Goal: Task Accomplishment & Management: Manage account settings

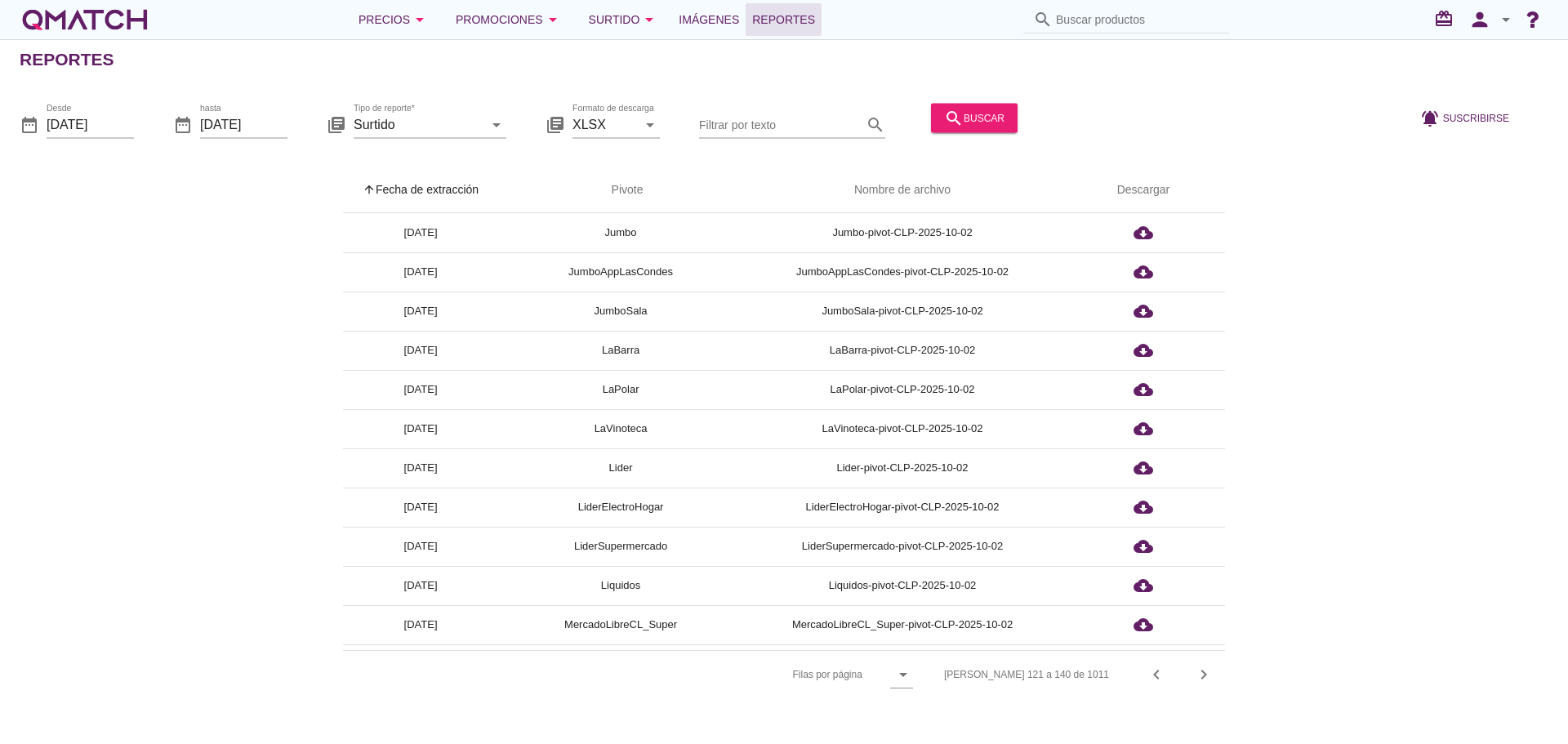
click at [1362, 306] on div "arrow_upward Fecha de extracción arrow_upward Pivote Nombre de archivo Descarga…" at bounding box center [784, 432] width 1529 height 531
click at [782, 125] on input "Filtrar por texto" at bounding box center [780, 124] width 163 height 26
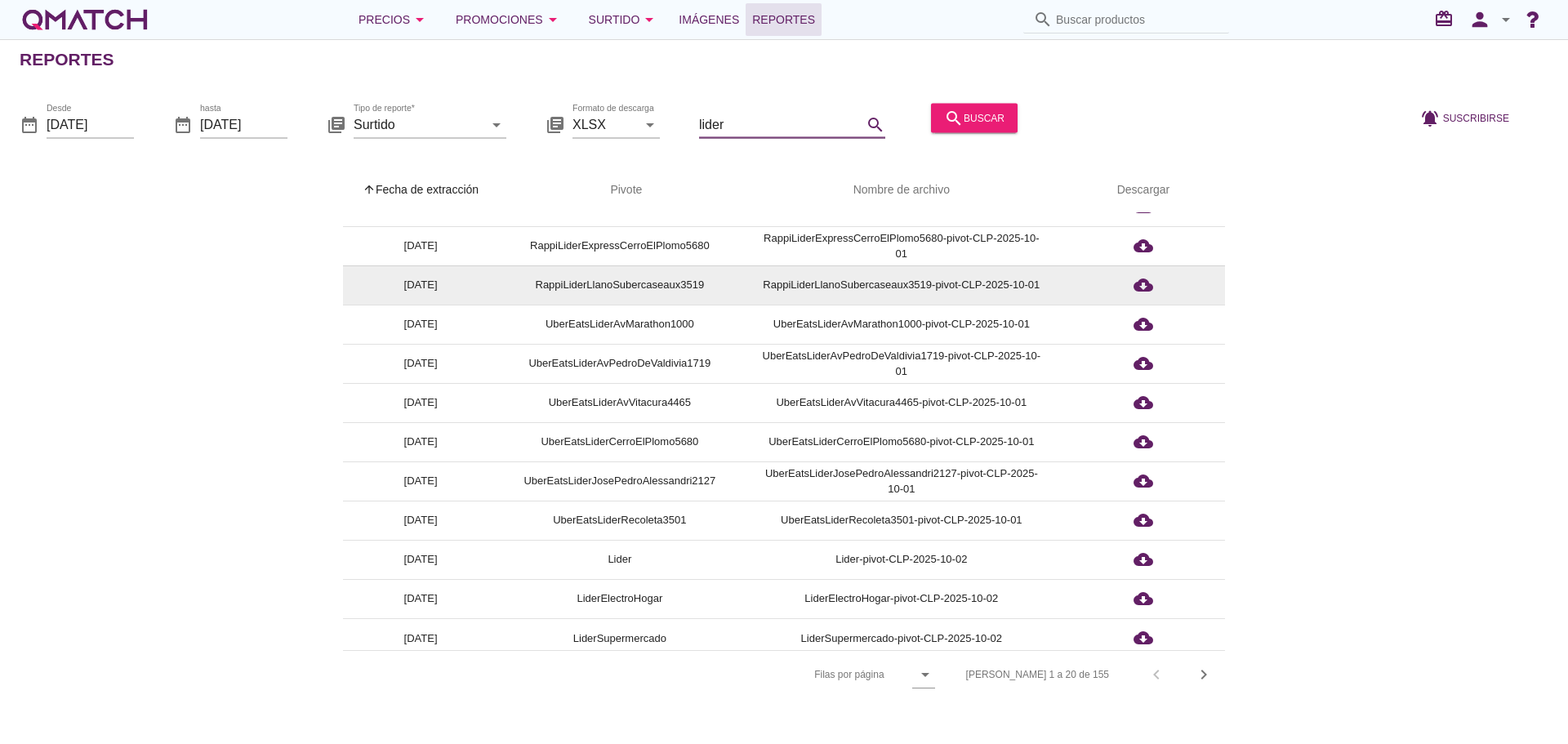
scroll to position [347, 0]
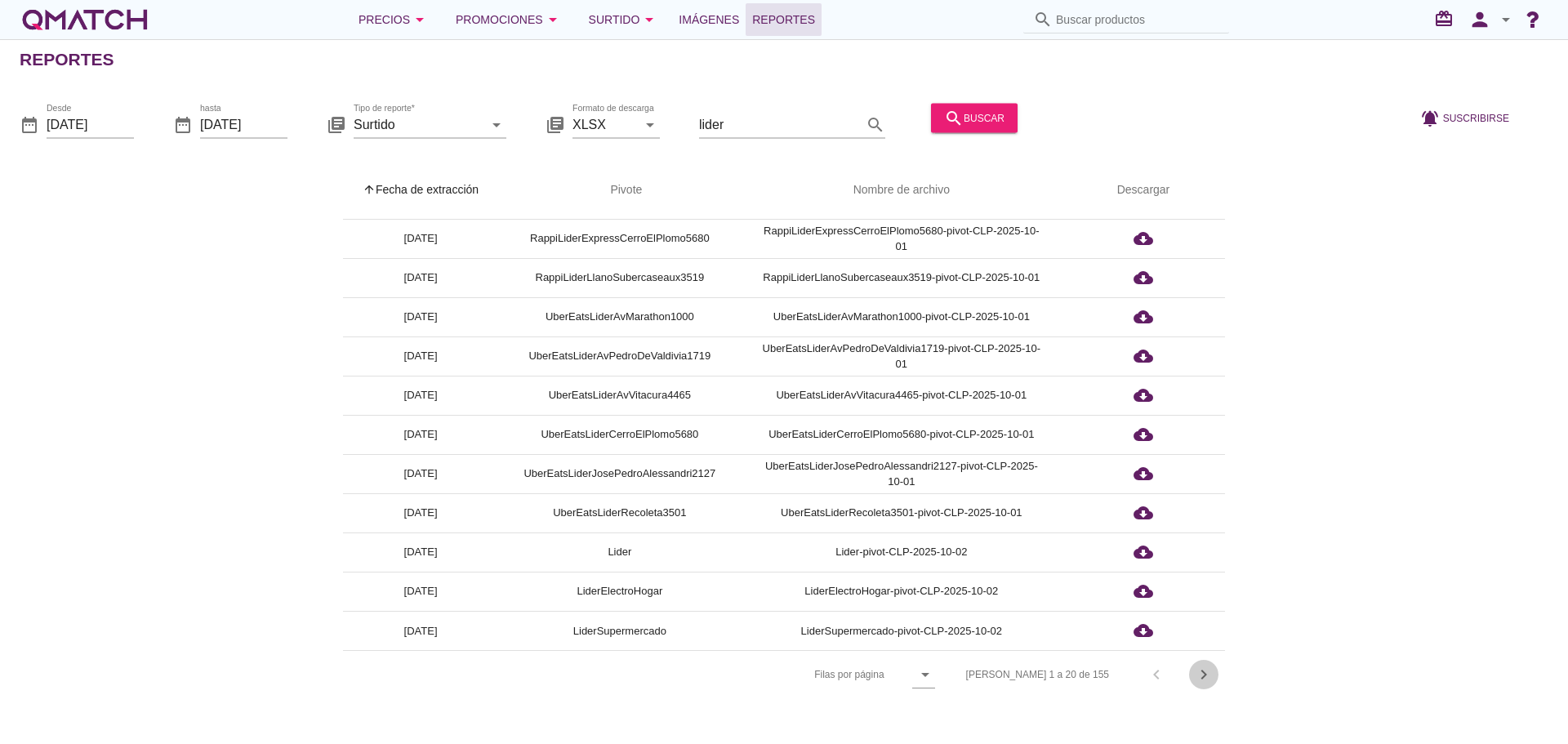
click at [1205, 671] on icon "chevron_right" at bounding box center [1204, 674] width 20 height 20
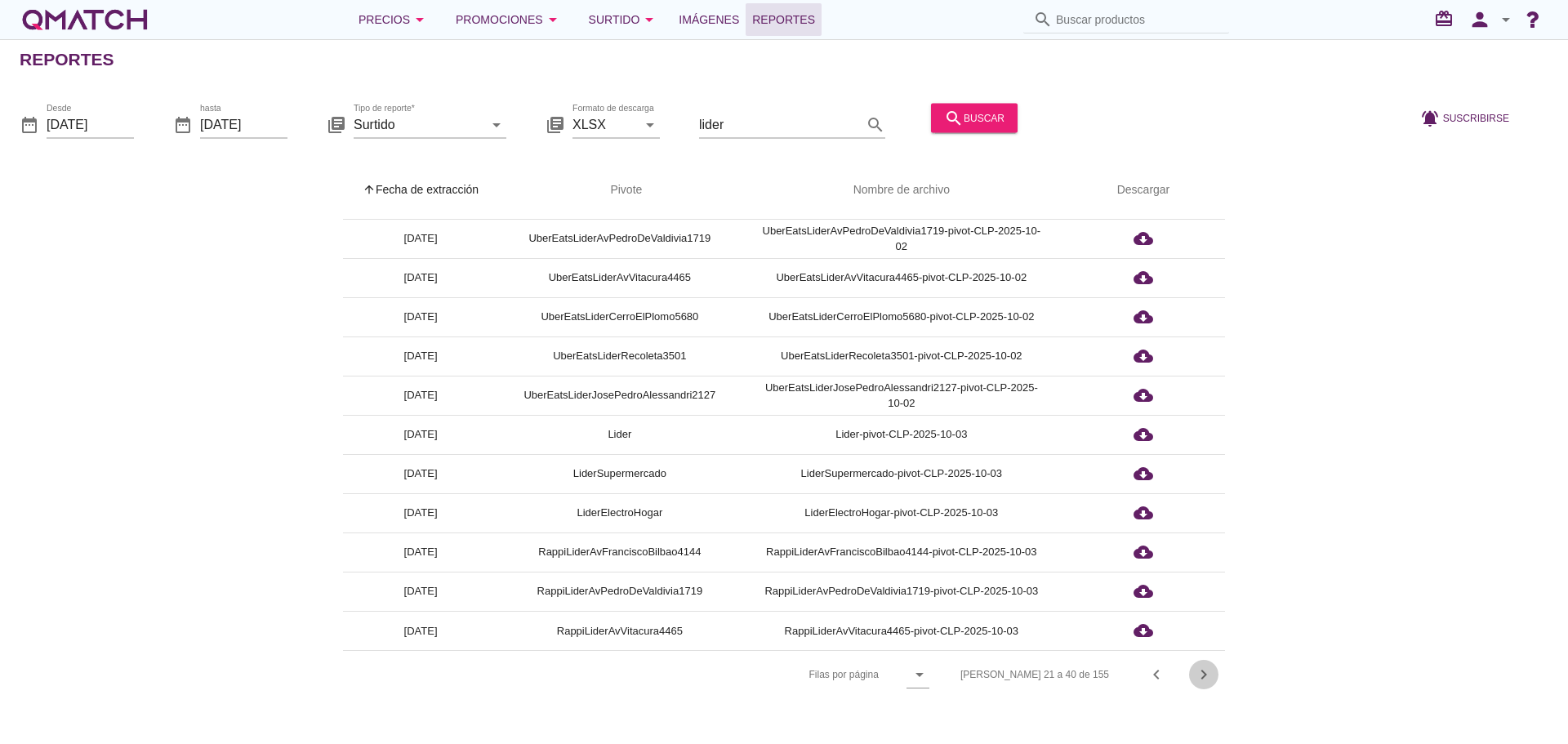
click at [1205, 671] on icon "chevron_right" at bounding box center [1204, 674] width 20 height 20
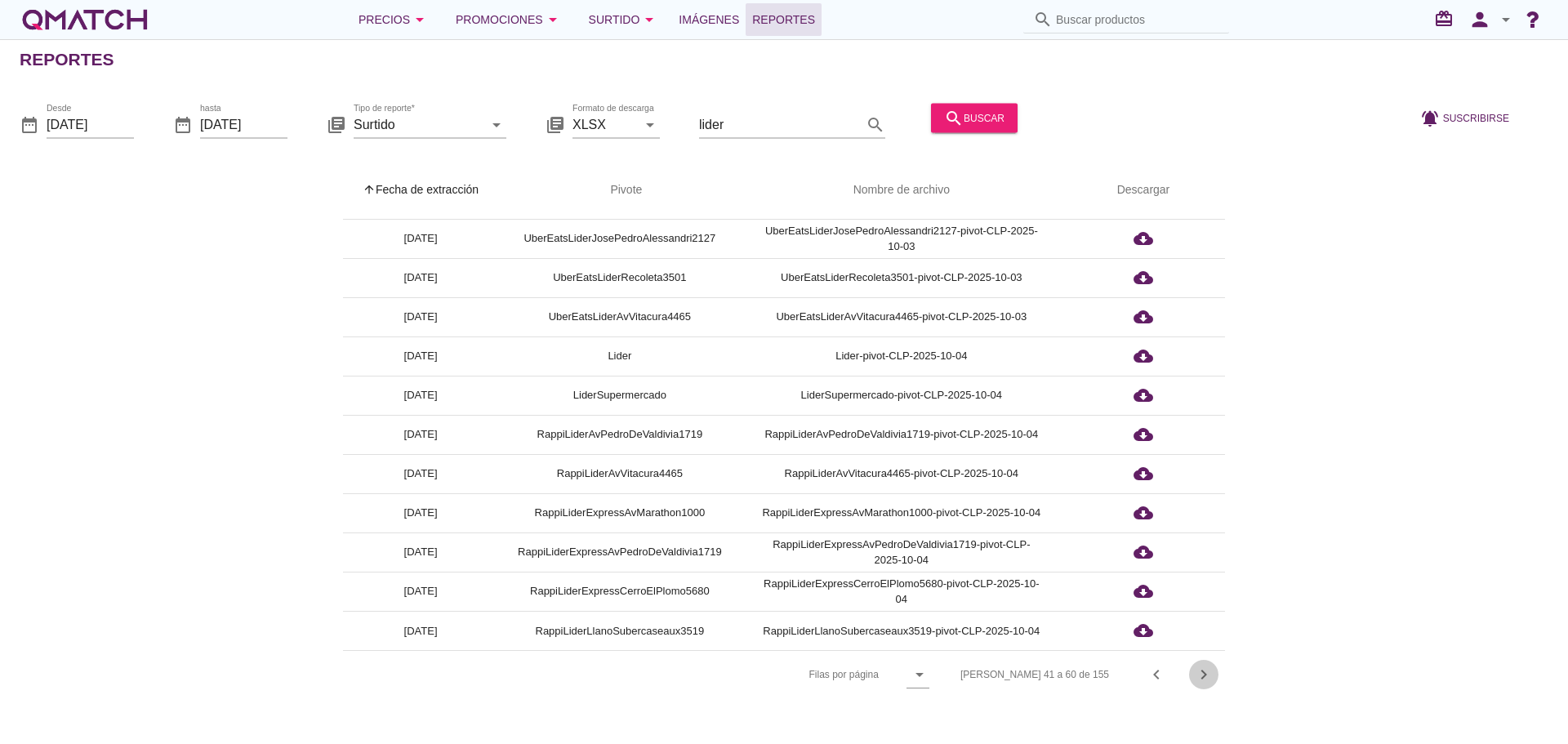
click at [1205, 671] on icon "chevron_right" at bounding box center [1204, 674] width 20 height 20
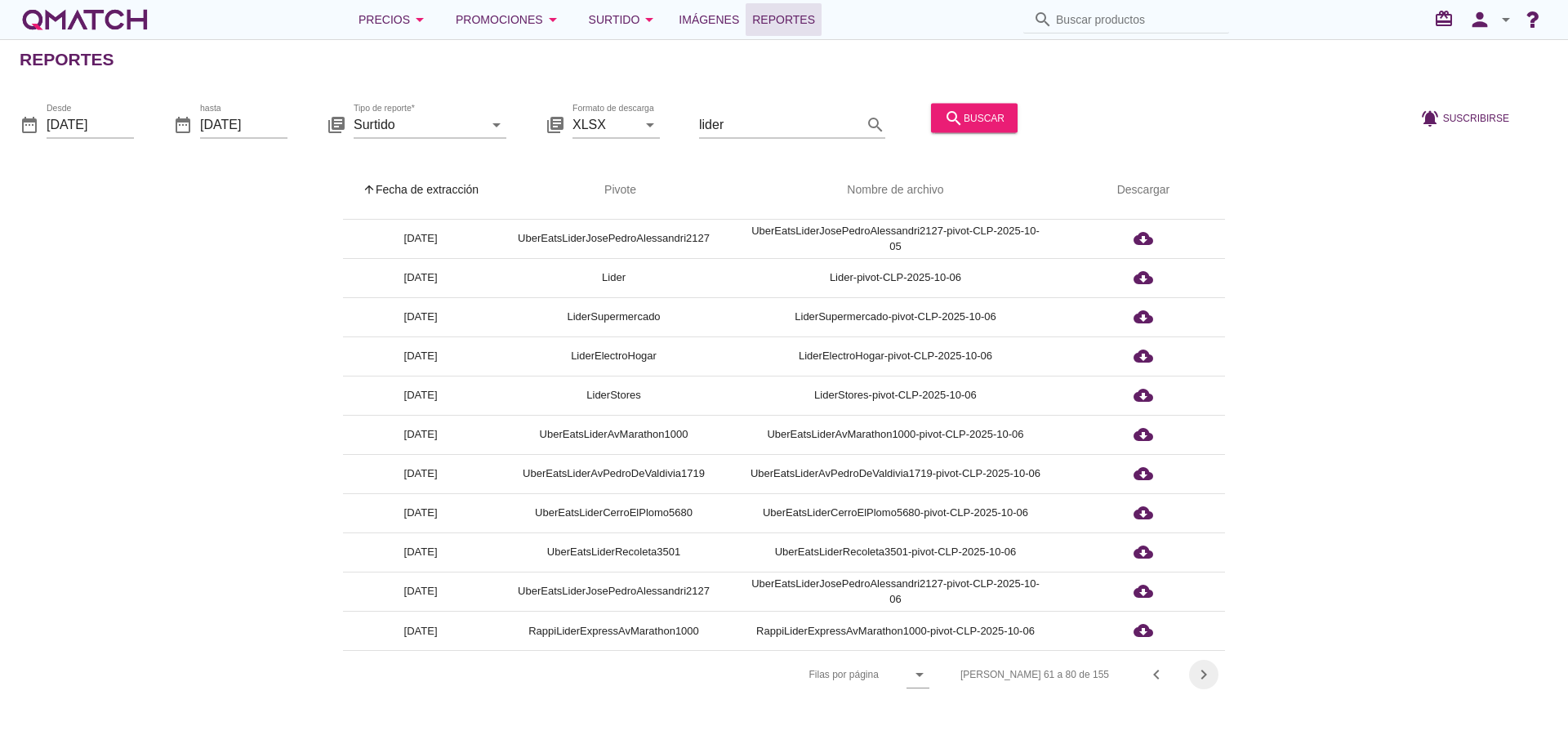
click at [1205, 671] on icon "chevron_right" at bounding box center [1204, 674] width 20 height 20
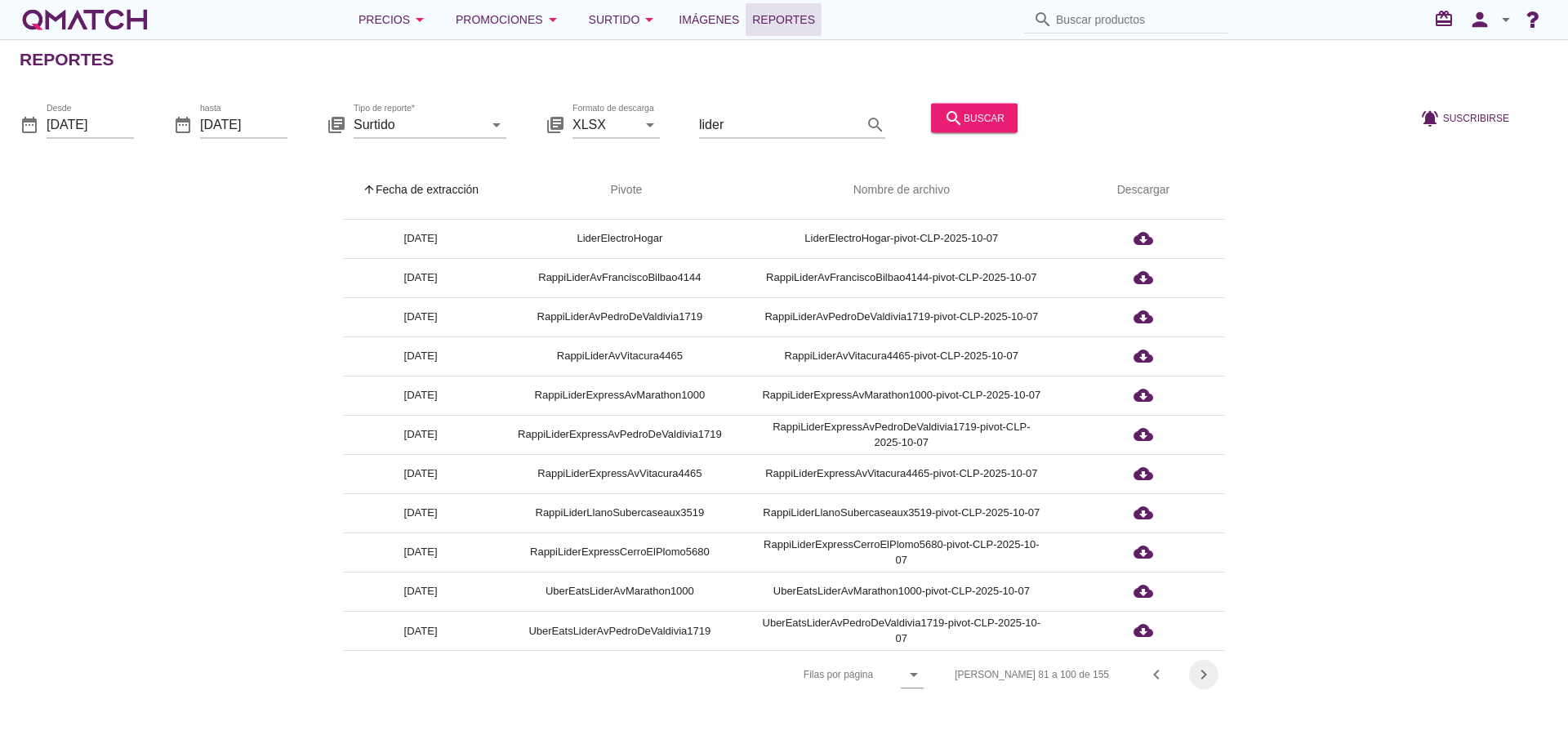
click at [1205, 671] on icon "chevron_right" at bounding box center [1204, 674] width 20 height 20
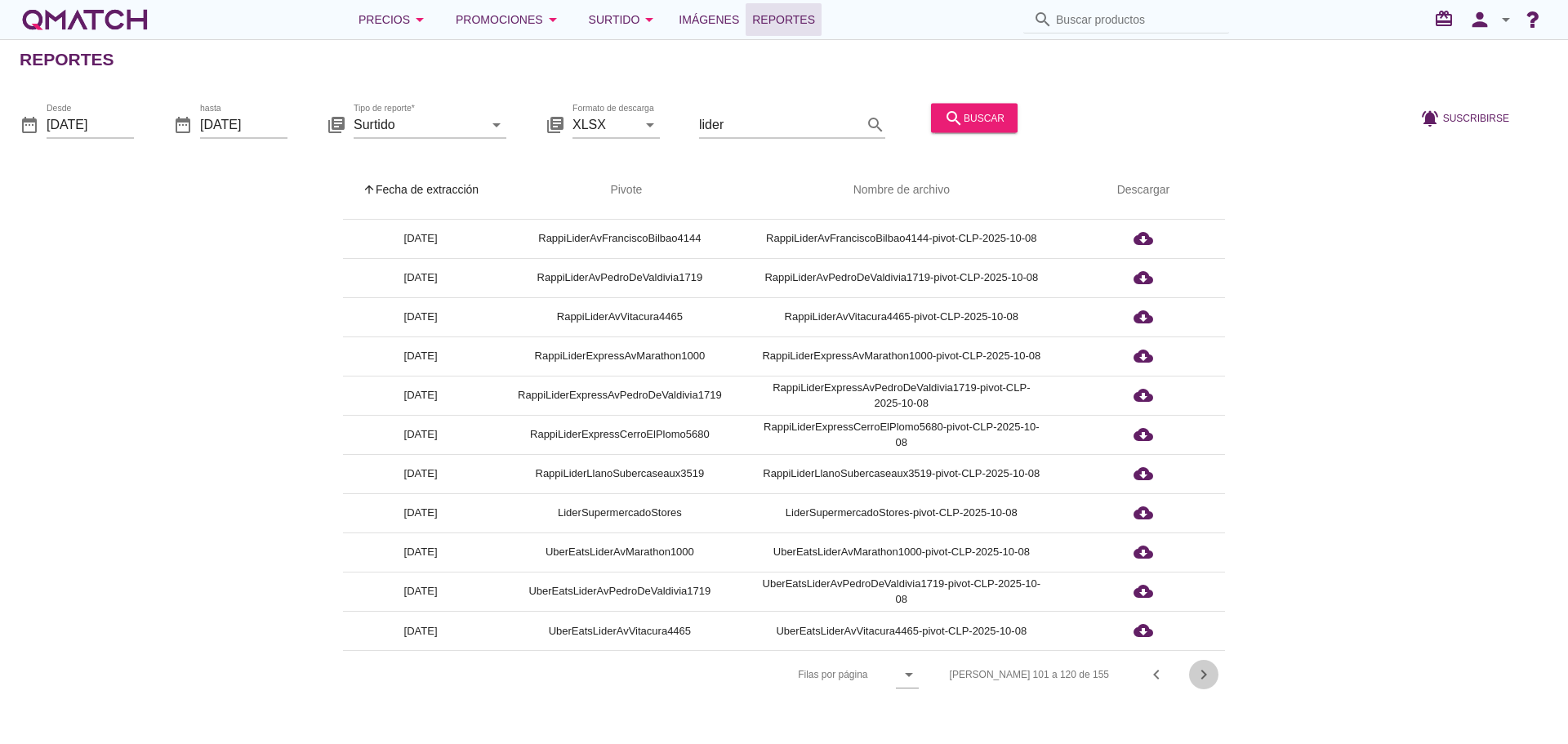
click at [1205, 671] on icon "chevron_right" at bounding box center [1204, 674] width 20 height 20
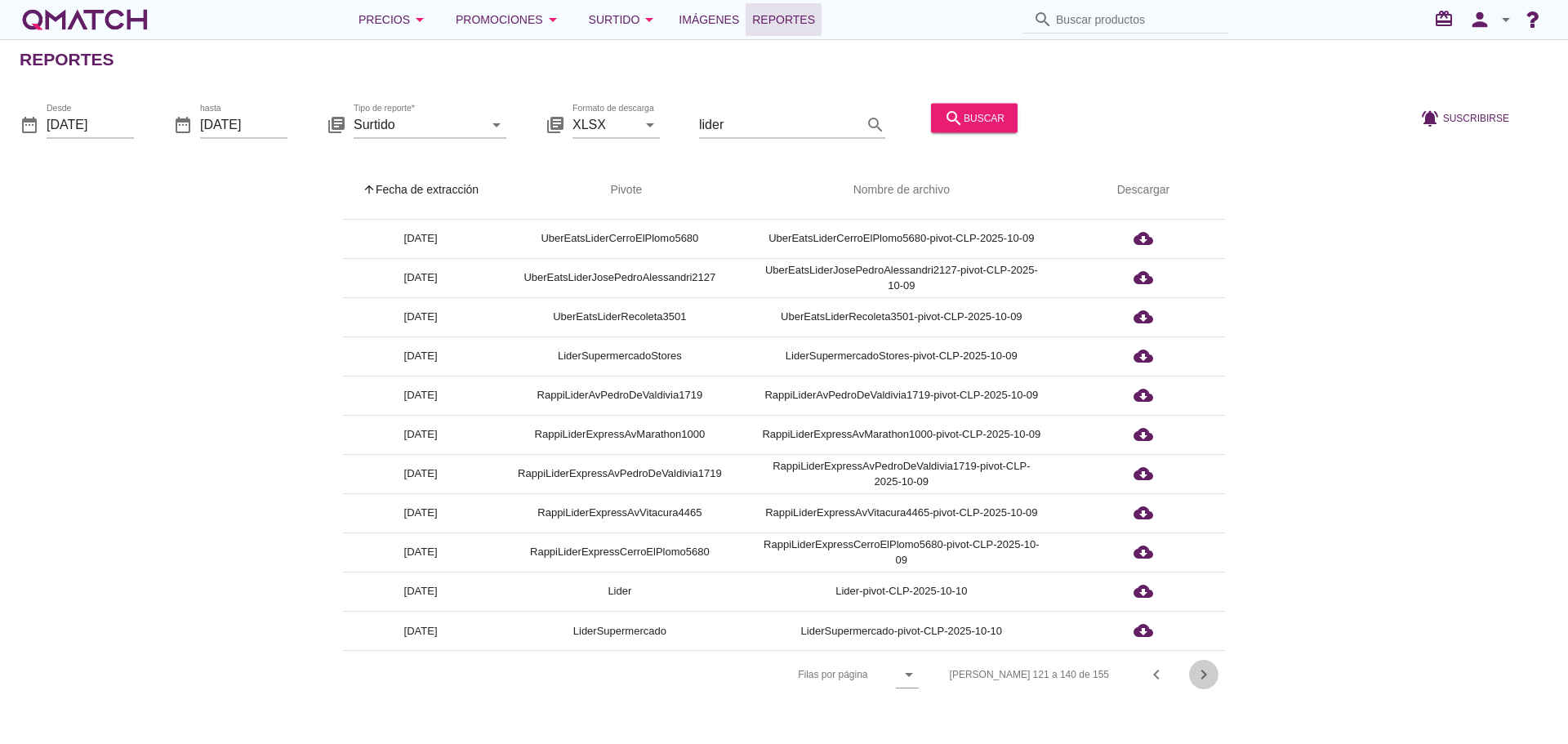
click at [1205, 671] on icon "chevron_right" at bounding box center [1204, 674] width 20 height 20
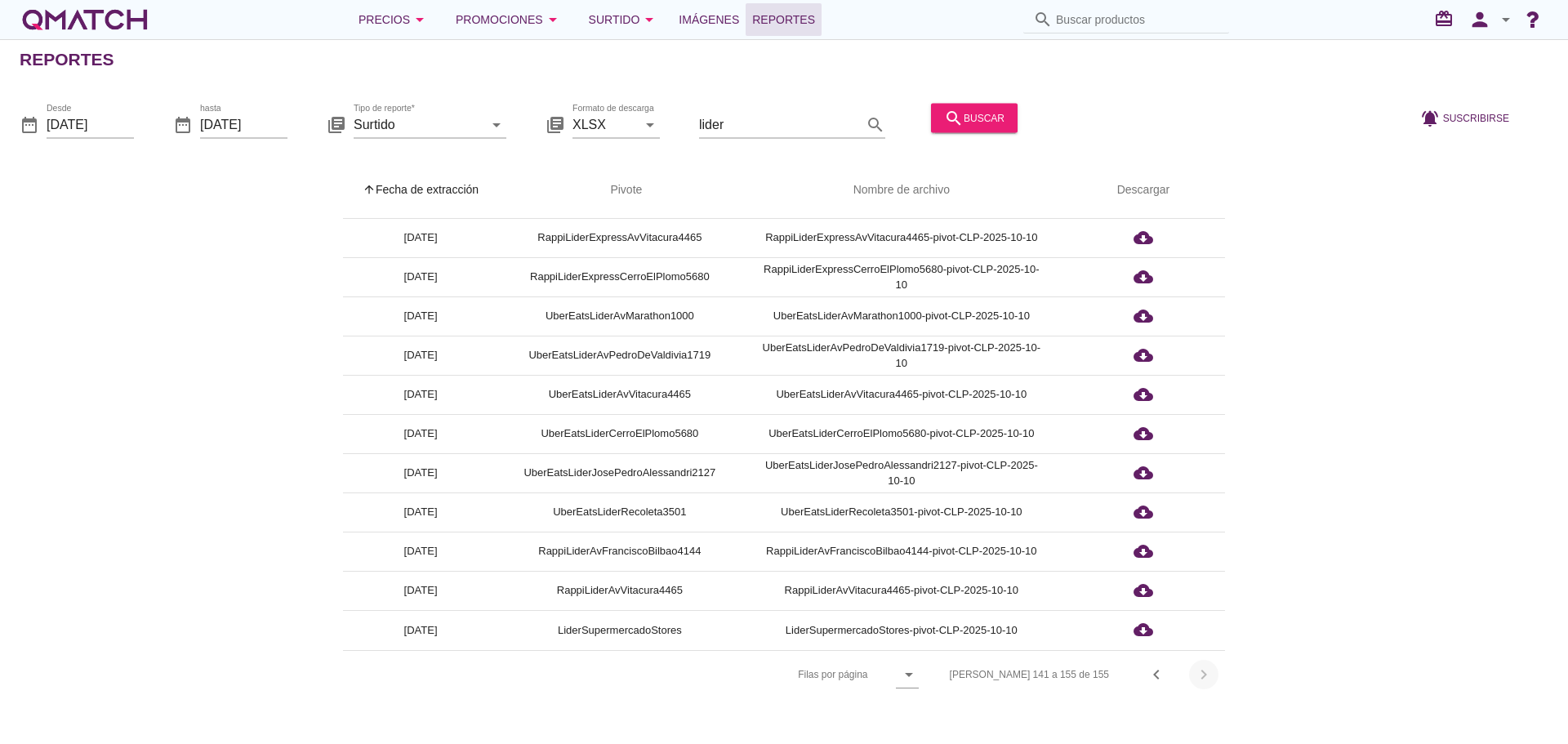
click at [1205, 671] on div "[PERSON_NAME] 141 a 155 de 155 chevron_left chevron_right" at bounding box center [1077, 674] width 295 height 40
click at [1163, 672] on icon "chevron_left" at bounding box center [1156, 674] width 20 height 20
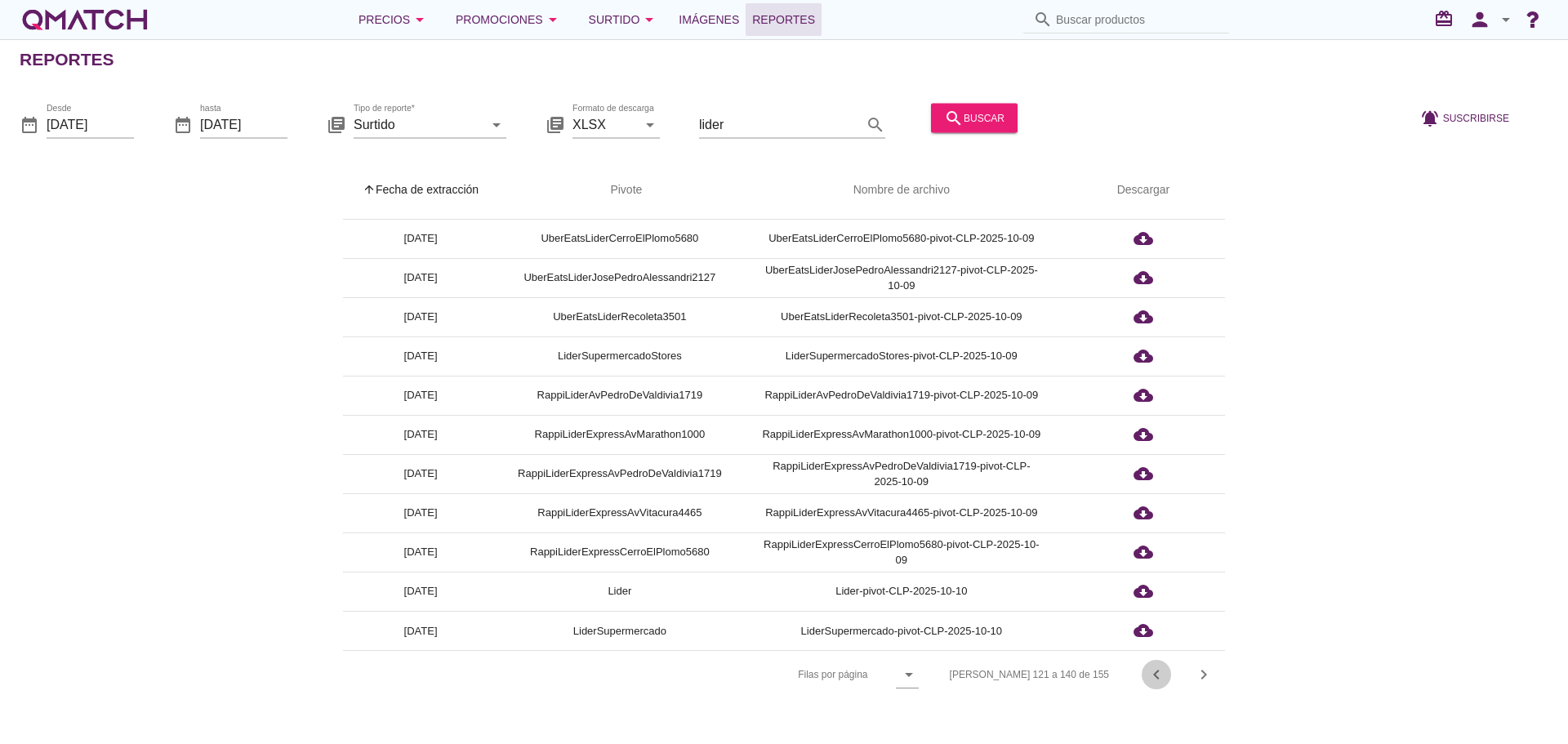
click at [1163, 672] on icon "chevron_left" at bounding box center [1156, 674] width 20 height 20
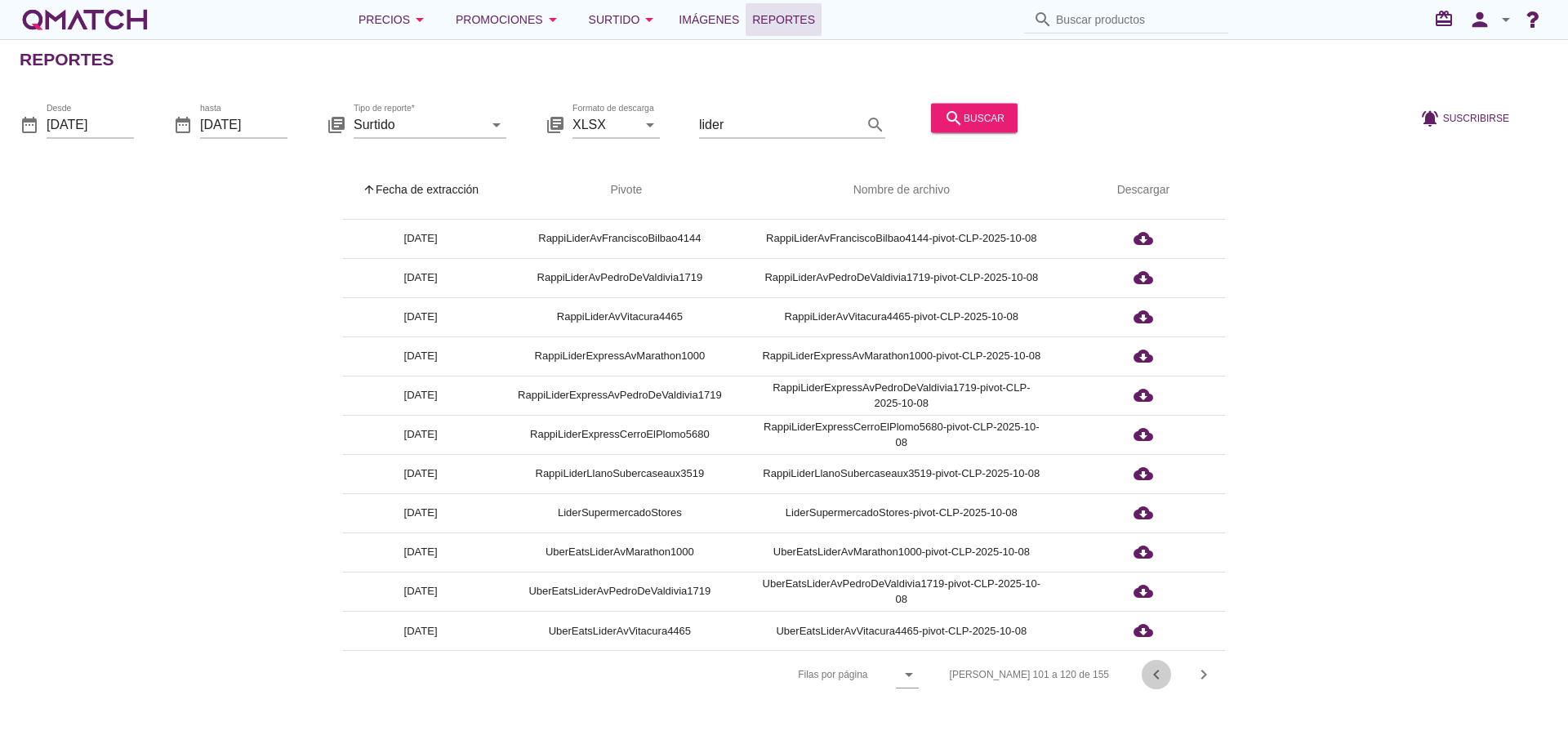
click at [1163, 672] on icon "chevron_left" at bounding box center [1156, 674] width 20 height 20
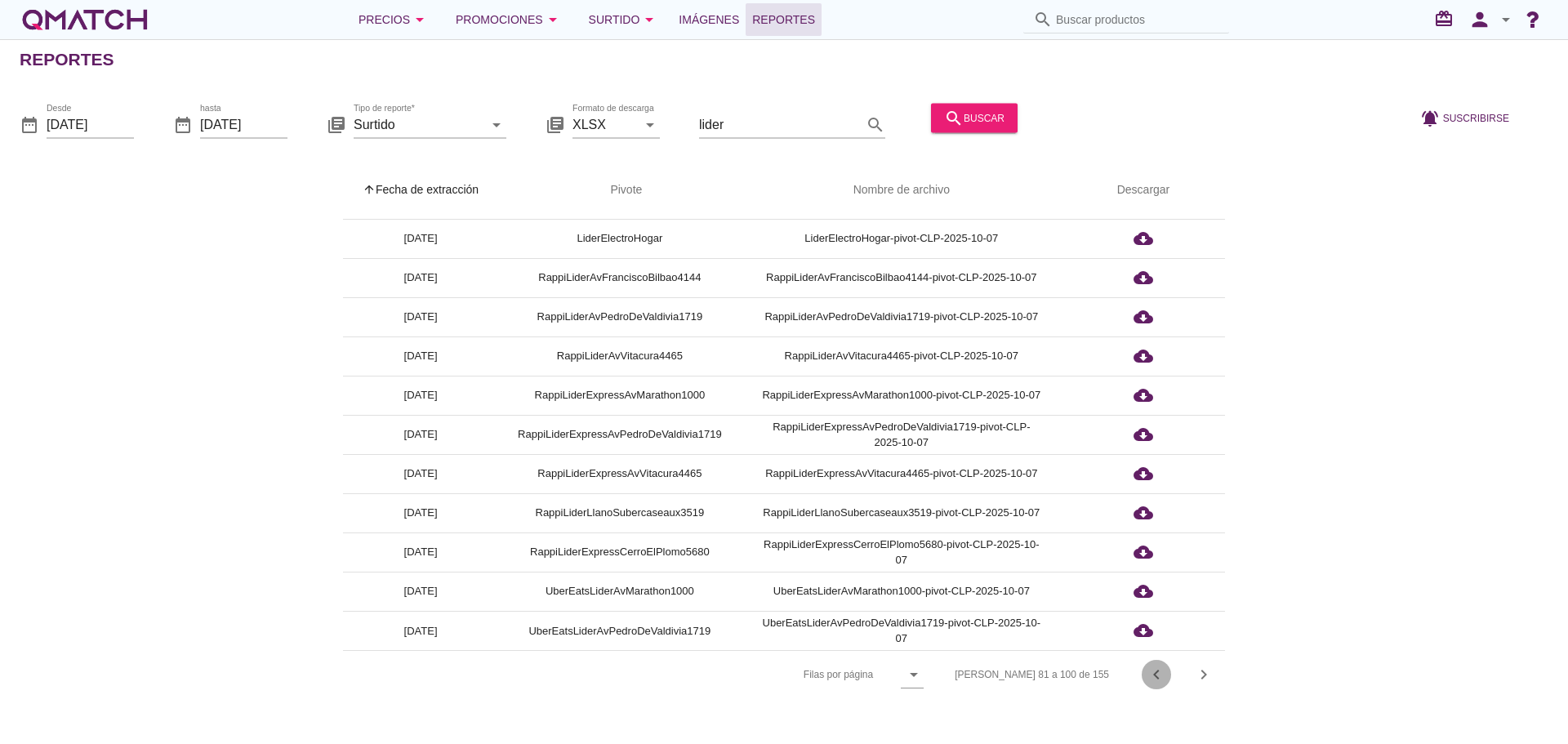
click at [1163, 672] on icon "chevron_left" at bounding box center [1156, 674] width 20 height 20
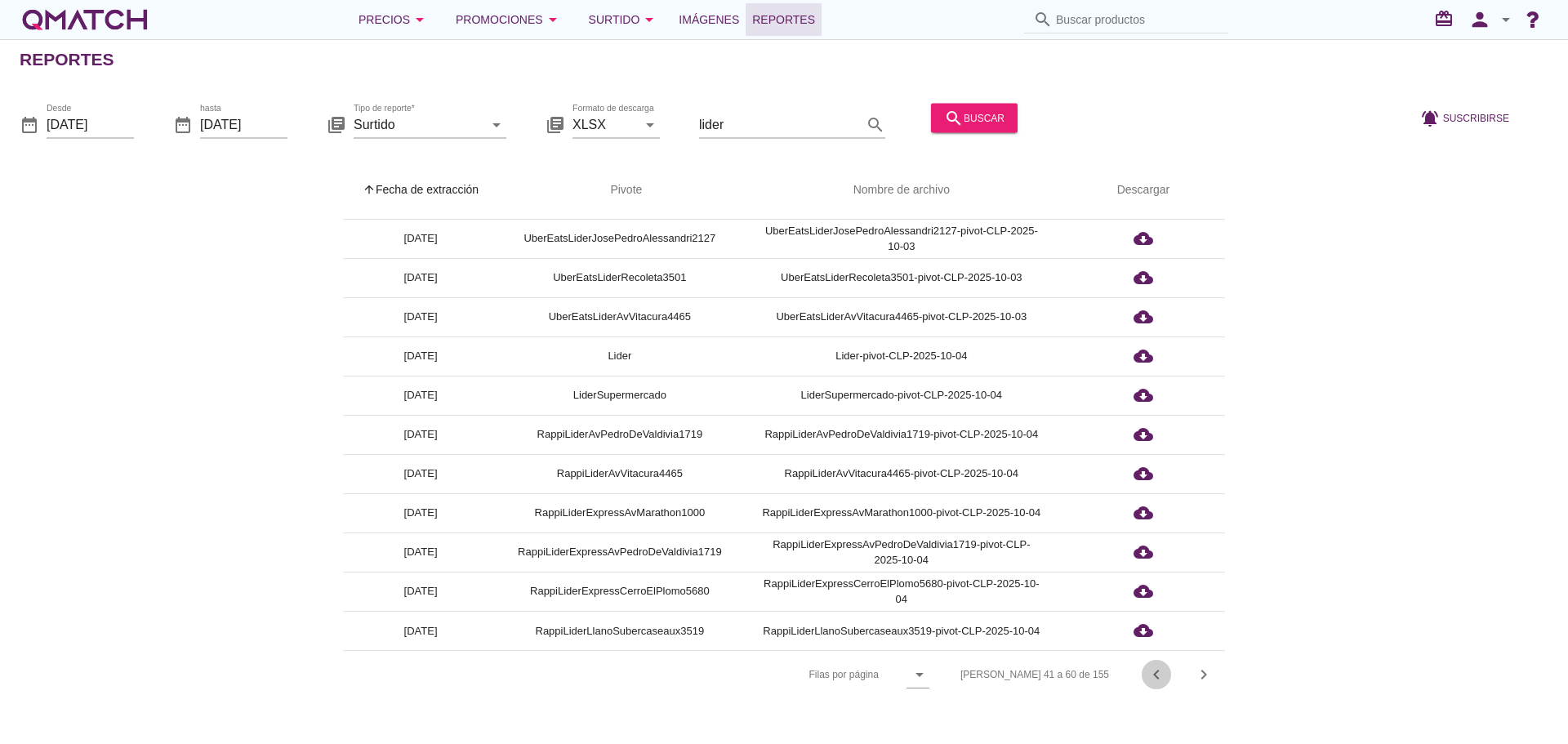
click at [1163, 672] on icon "chevron_left" at bounding box center [1156, 674] width 20 height 20
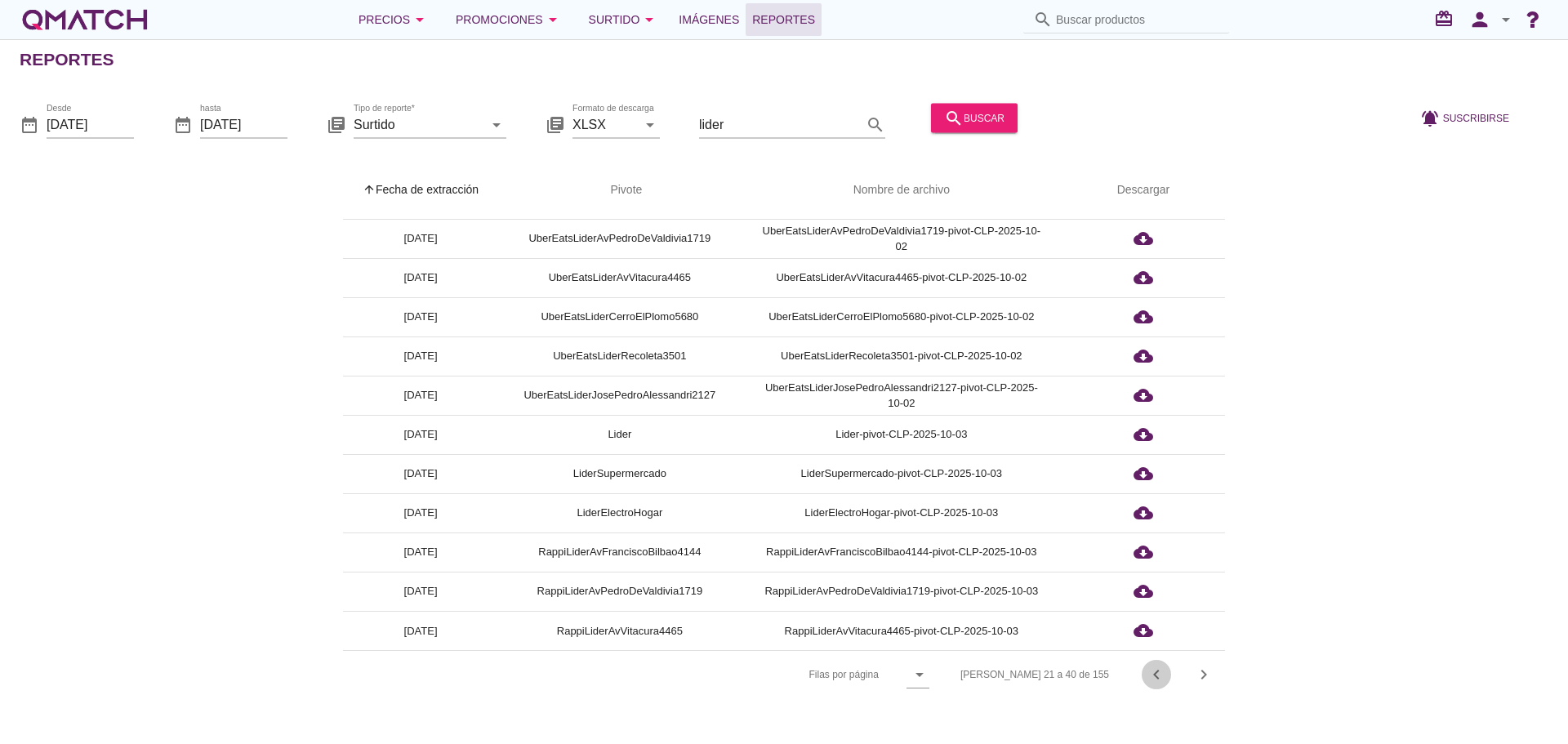
click at [1163, 672] on icon "chevron_left" at bounding box center [1156, 674] width 20 height 20
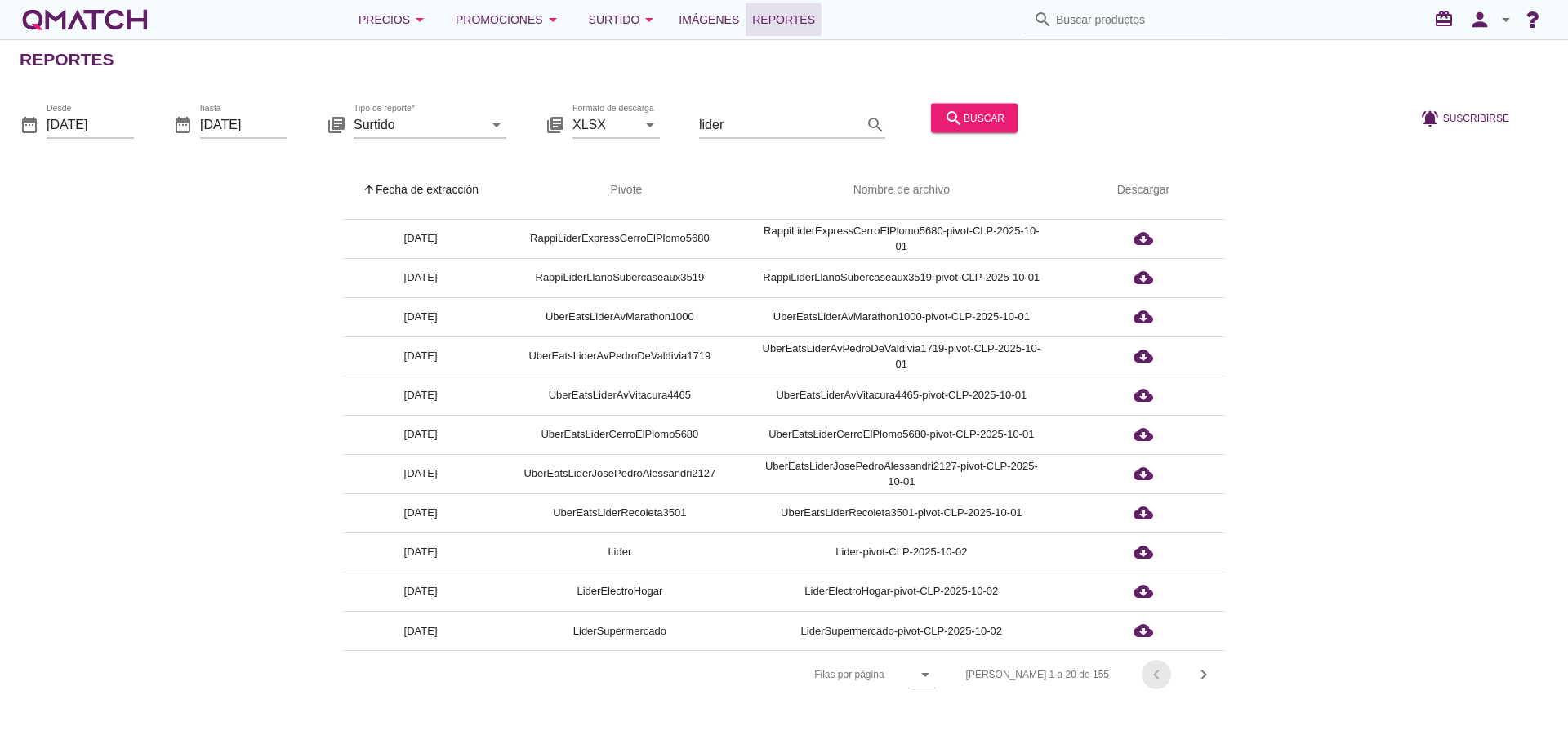
click at [1163, 672] on div "[PERSON_NAME] 1 a 20 de 155 chevron_left chevron_right" at bounding box center [1085, 674] width 278 height 40
click at [746, 121] on input "lider" at bounding box center [780, 124] width 163 height 26
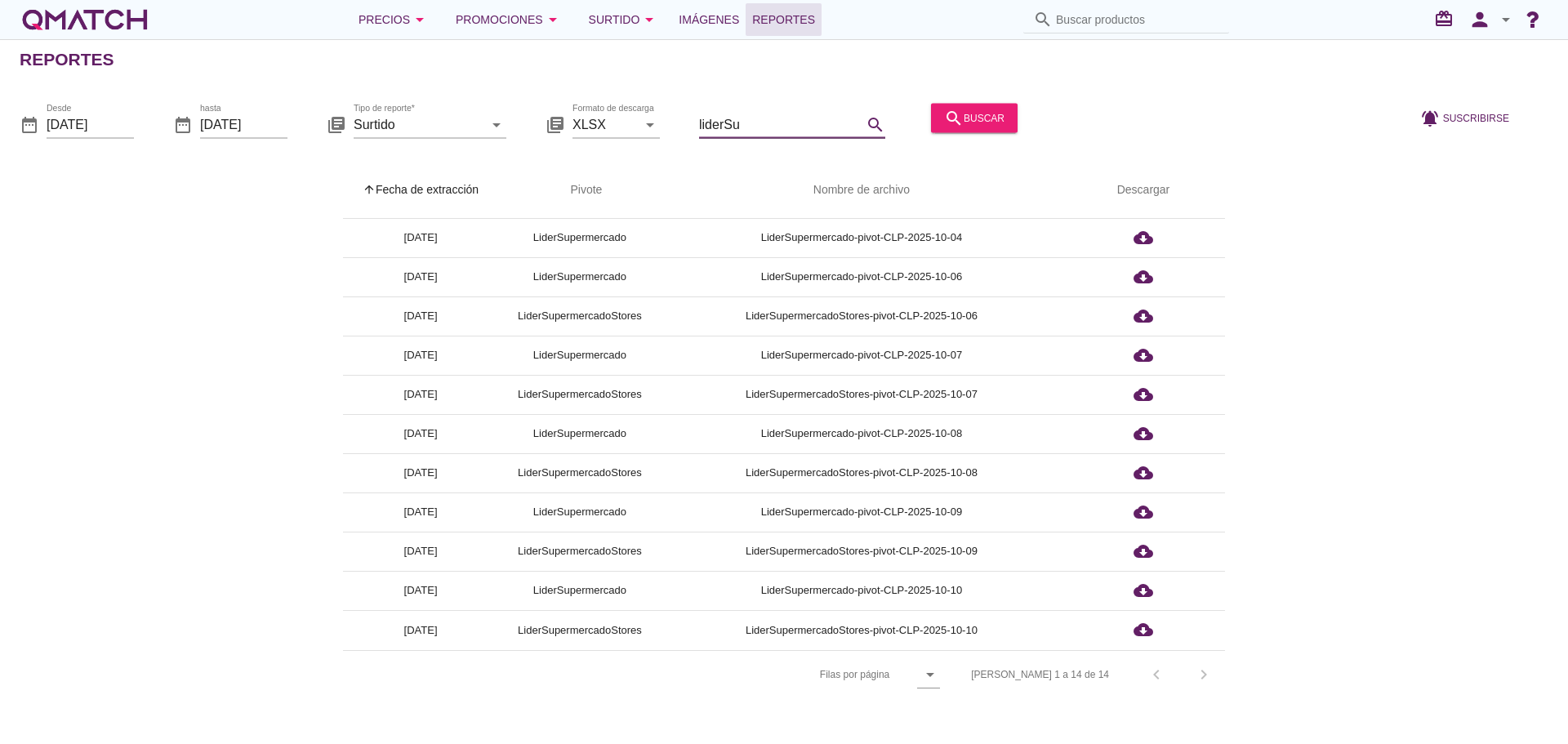
scroll to position [112, 0]
type input "liderSuper"
click at [1209, 667] on div "[PERSON_NAME] 1 a 14 de 14 chevron_left chevron_right" at bounding box center [1089, 674] width 274 height 40
click at [1205, 672] on div "[PERSON_NAME] 1 a 14 de 14 chevron_left chevron_right" at bounding box center [1089, 674] width 274 height 40
click at [1199, 679] on div "[PERSON_NAME] 1 a 14 de 14 chevron_left chevron_right" at bounding box center [1089, 674] width 274 height 40
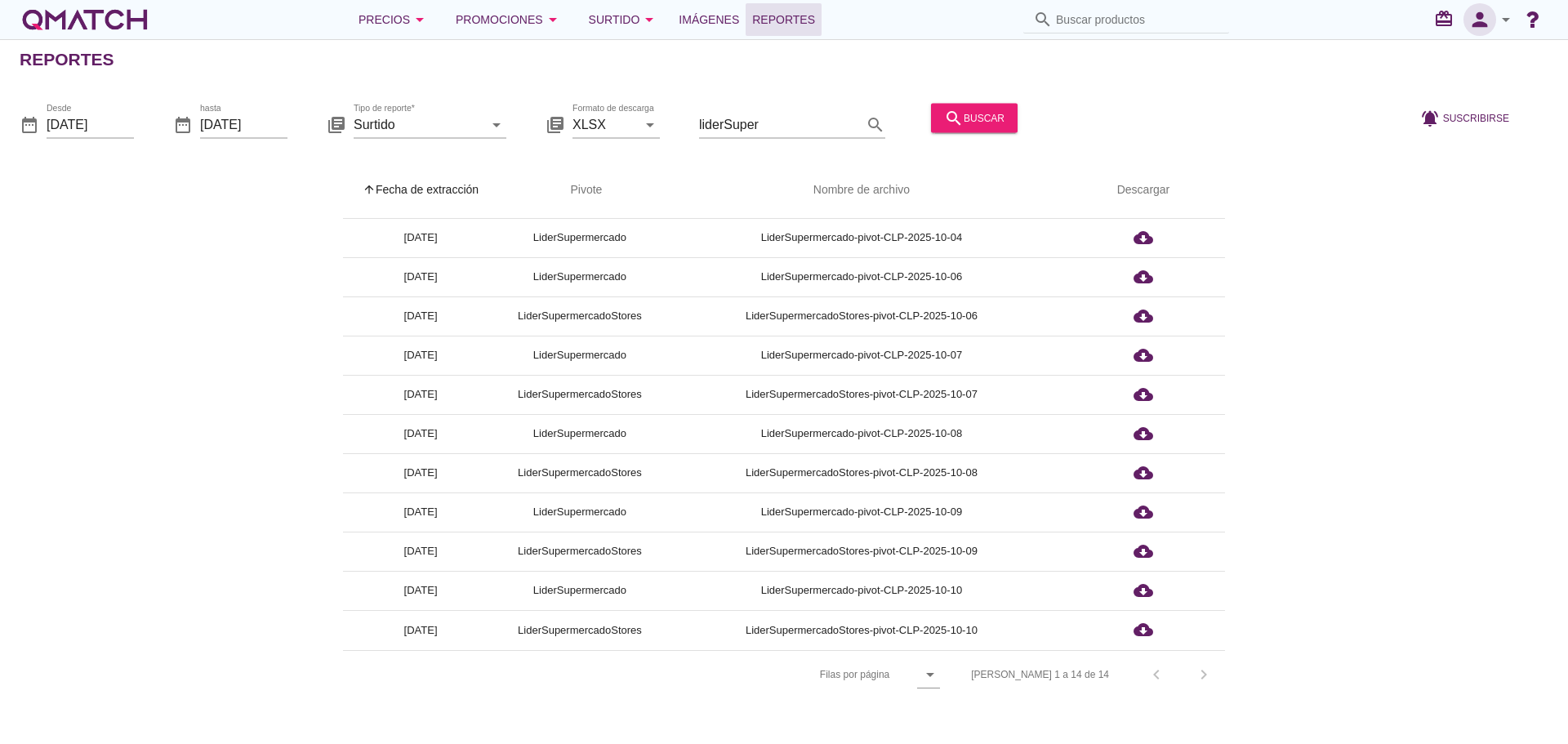
click at [1477, 24] on icon "person" at bounding box center [1479, 20] width 33 height 23
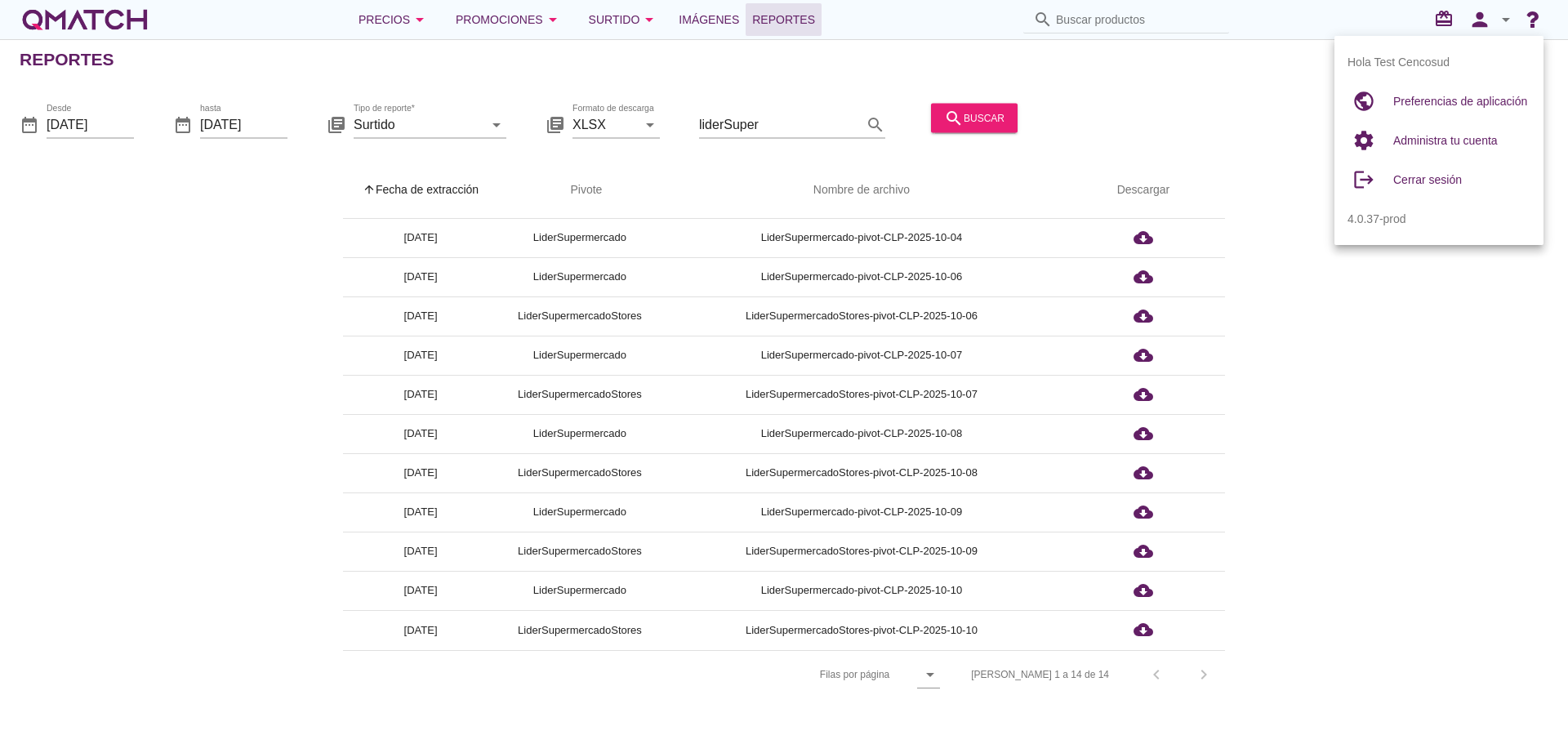
click at [1203, 86] on div "date_range Desde [DATE] date_range hasta [DATE] library_books Tipo de reporte* …" at bounding box center [784, 119] width 1568 height 69
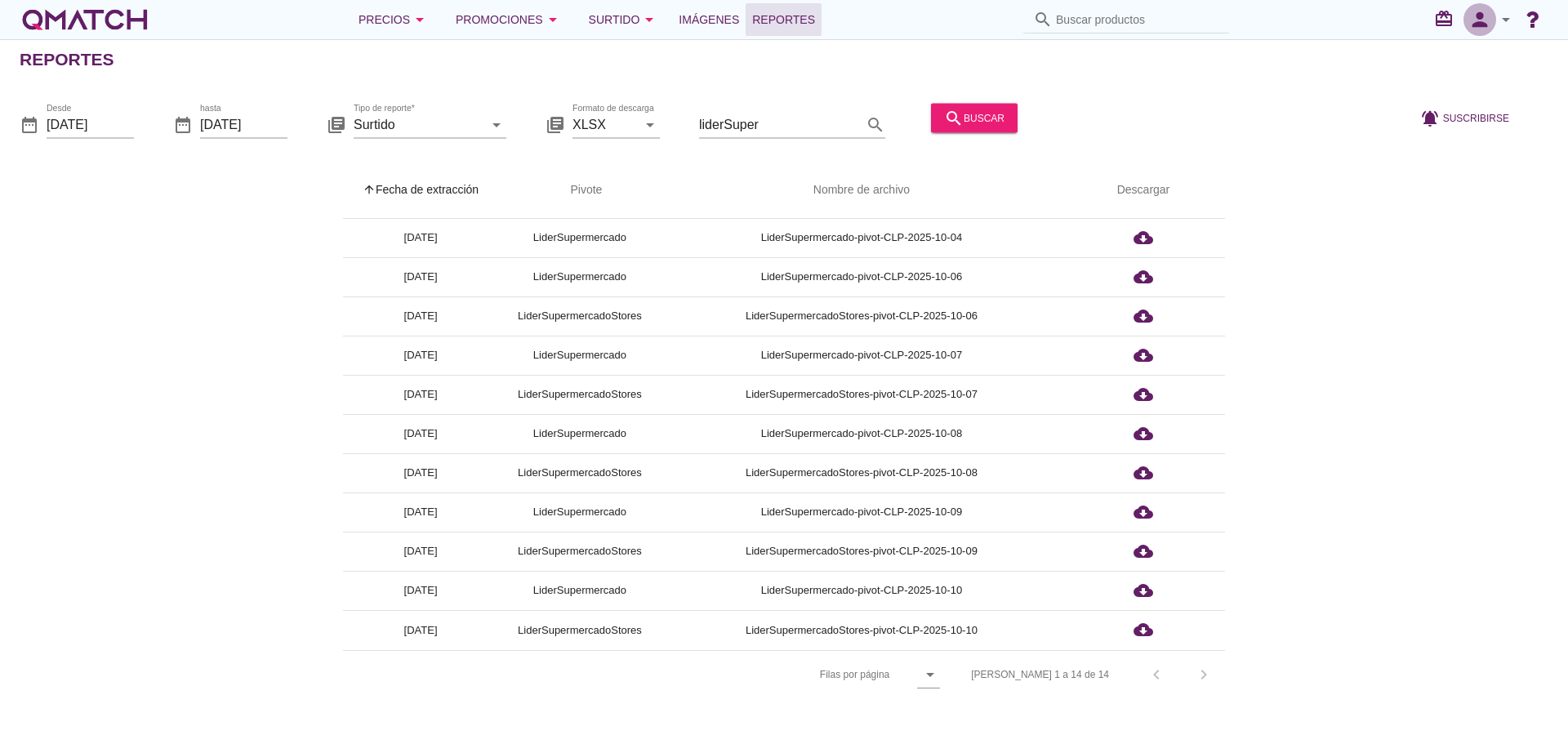
click at [1488, 15] on icon "person" at bounding box center [1479, 20] width 33 height 23
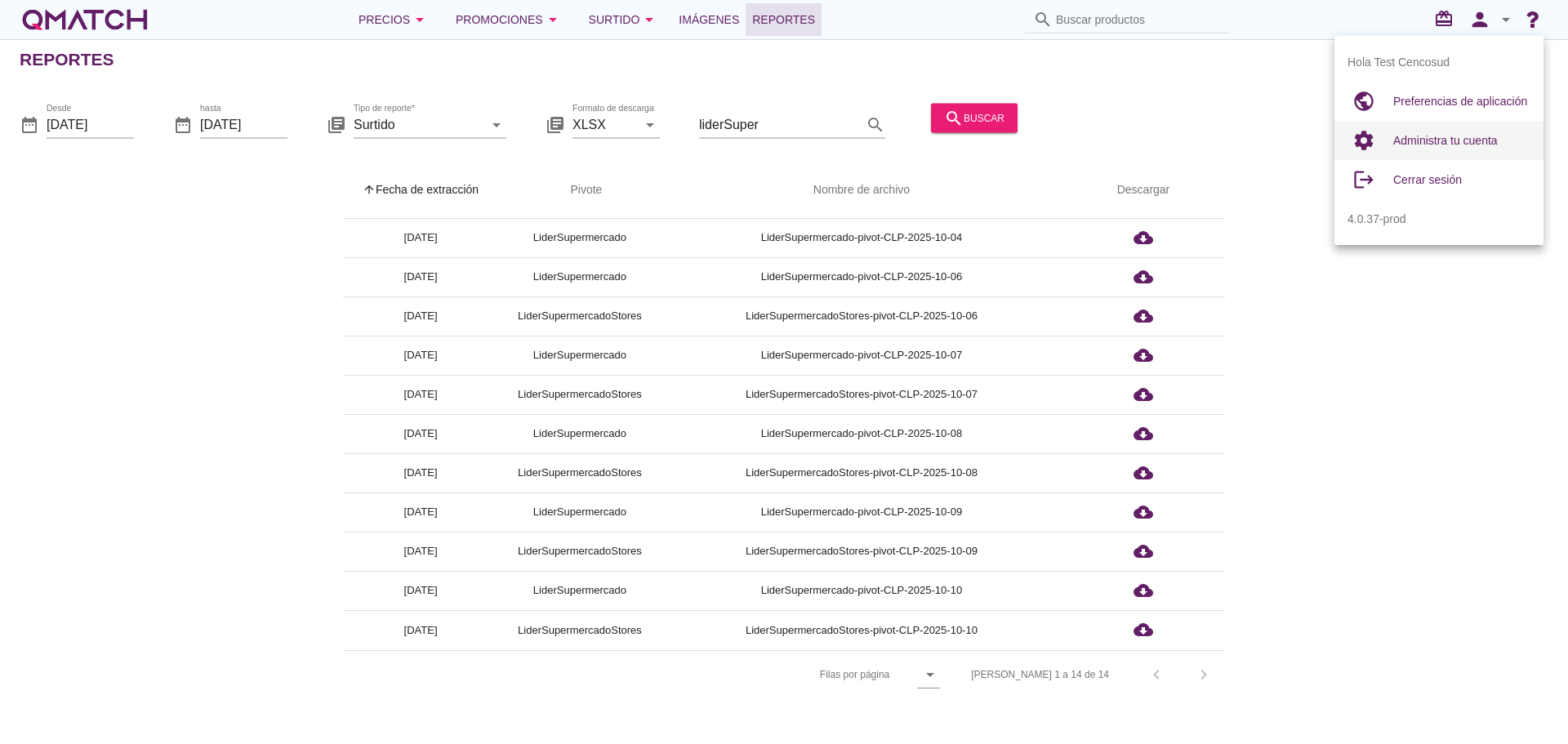
click at [1433, 134] on span "Administra tu cuenta" at bounding box center [1445, 141] width 105 height 13
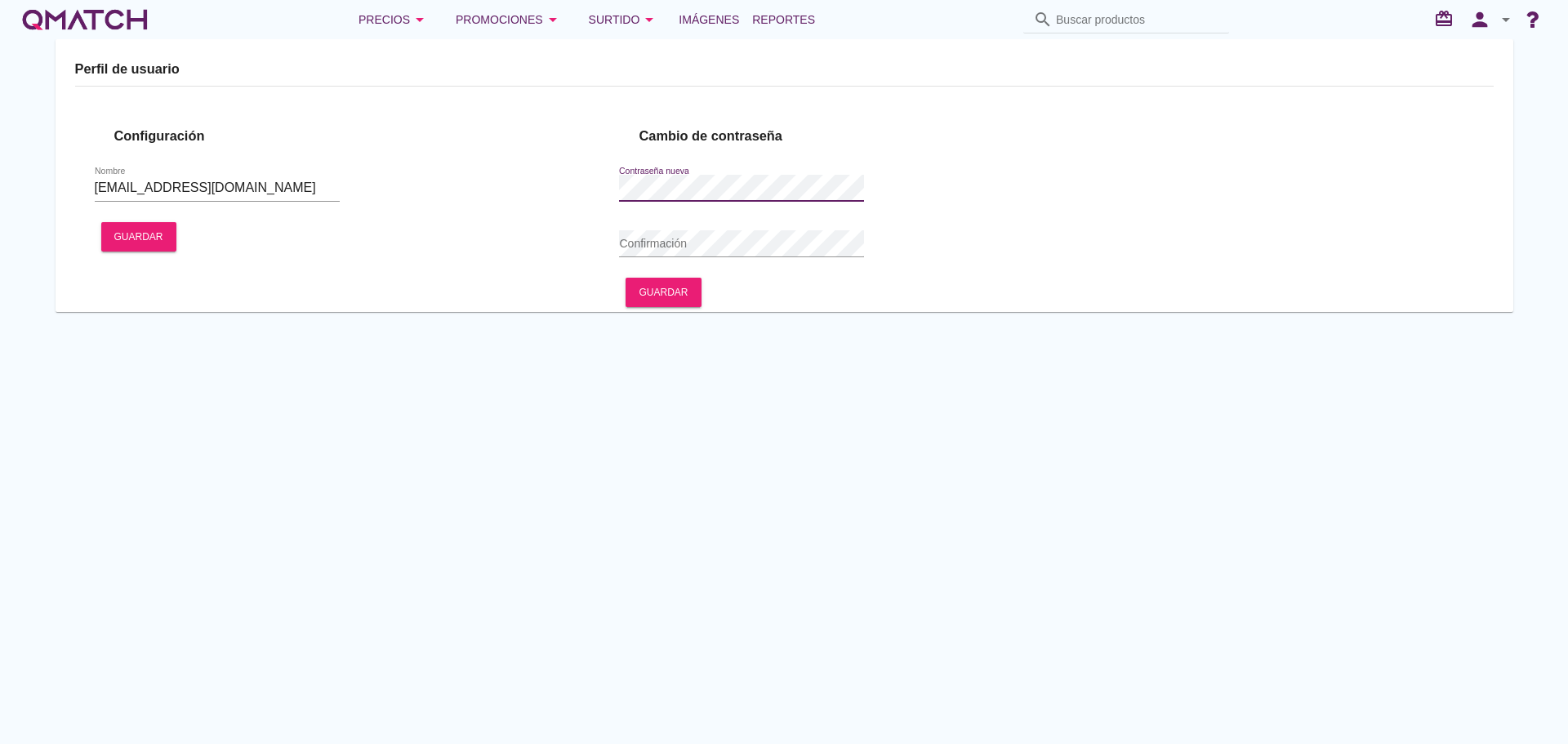
type input "Test Cencosud"
click at [1431, 14] on div "redeem" at bounding box center [1447, 20] width 33 height 22
click at [1503, 18] on icon "arrow_drop_down" at bounding box center [1506, 19] width 20 height 20
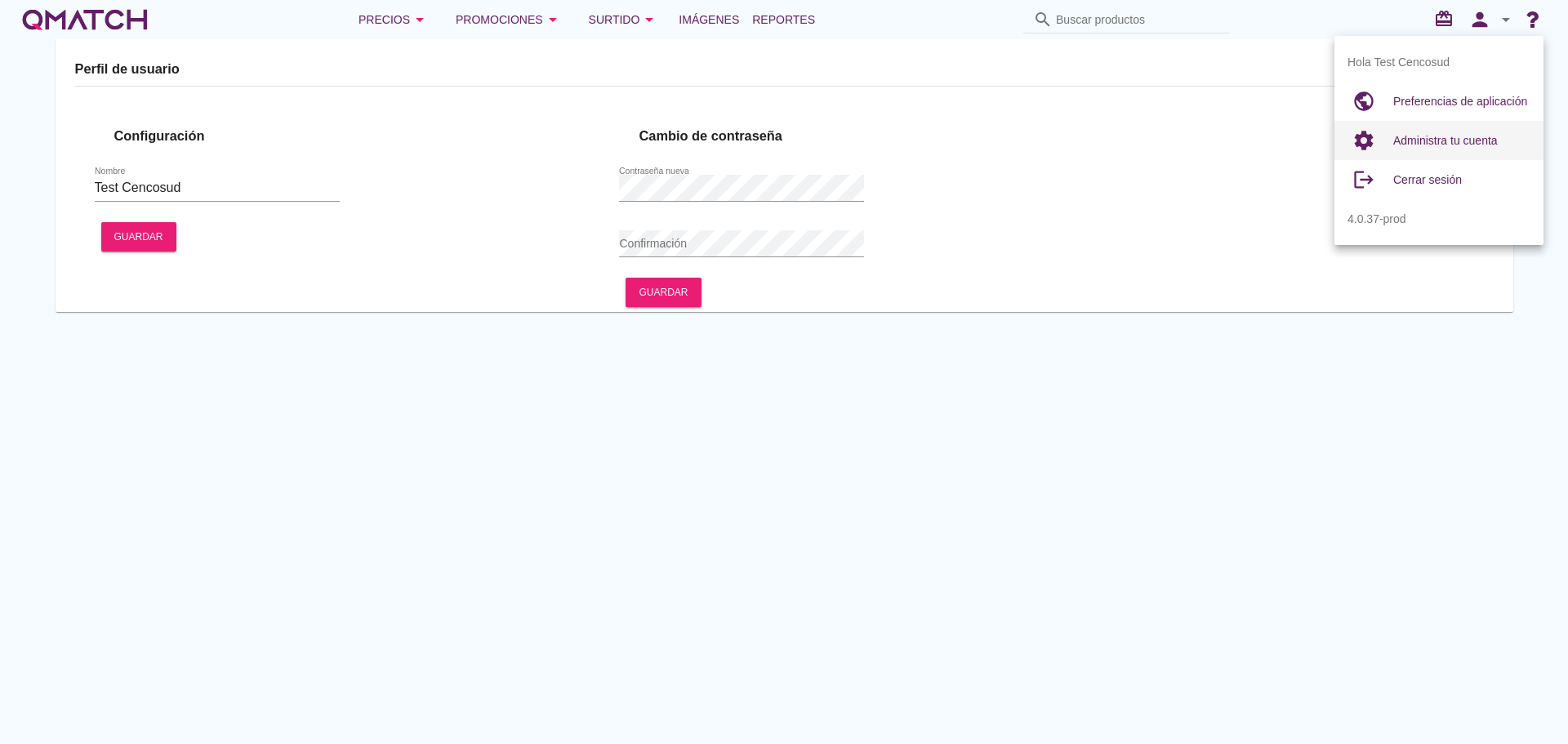
click at [1448, 138] on span "Administra tu cuenta" at bounding box center [1445, 141] width 105 height 13
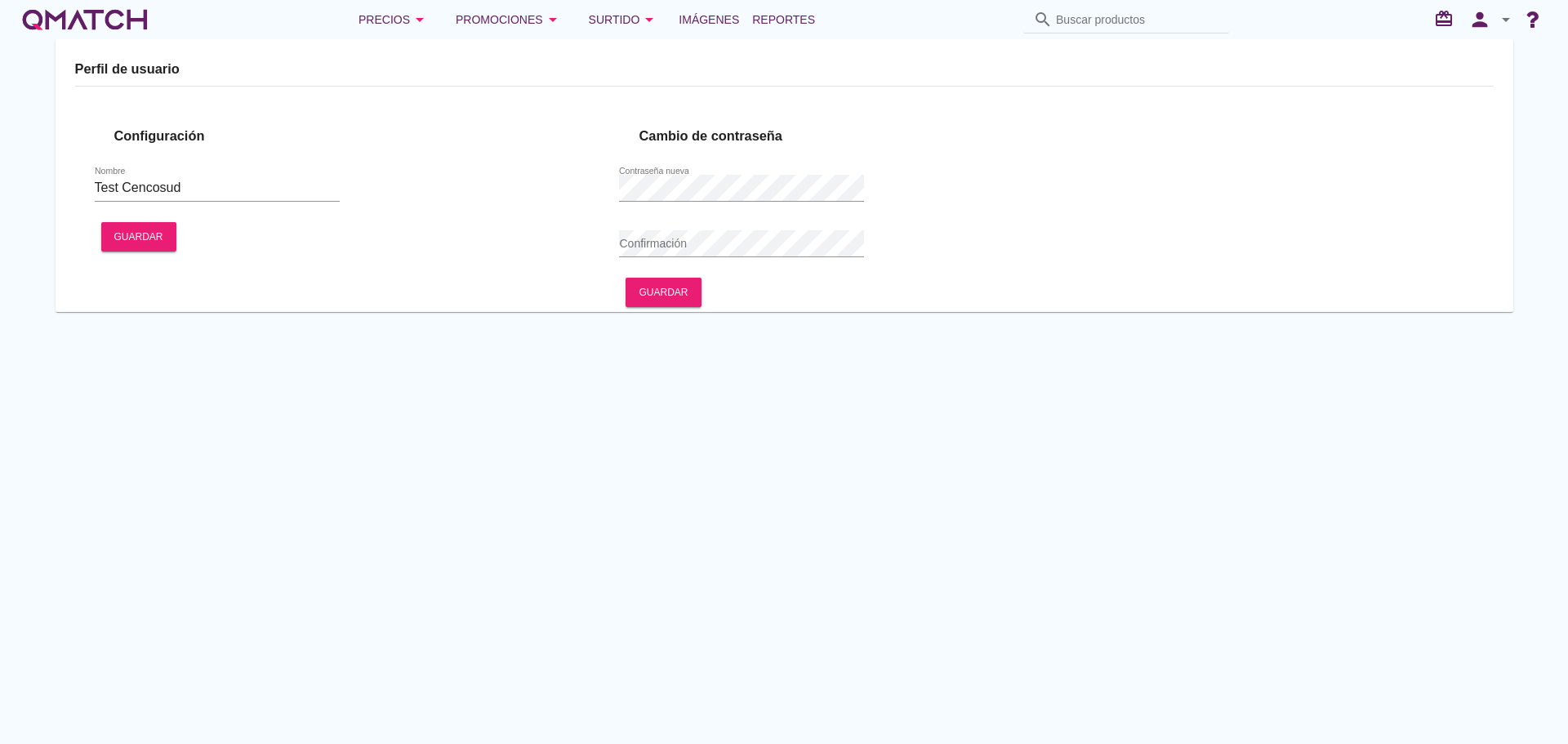
click at [1498, 14] on icon "arrow_drop_down" at bounding box center [1506, 19] width 20 height 20
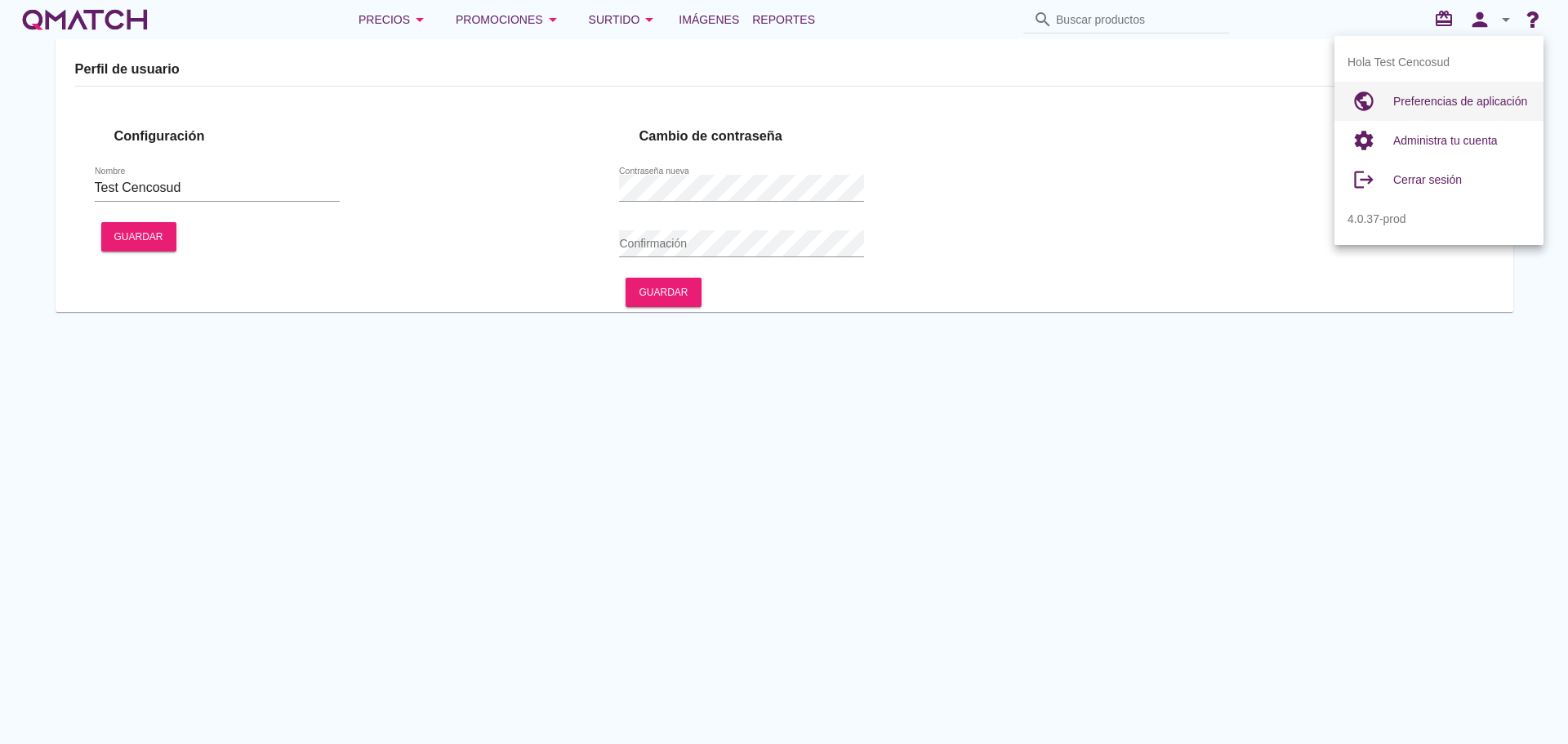
click at [1465, 93] on div "Preferencias de aplicación" at bounding box center [1461, 101] width 137 height 20
radio input "true"
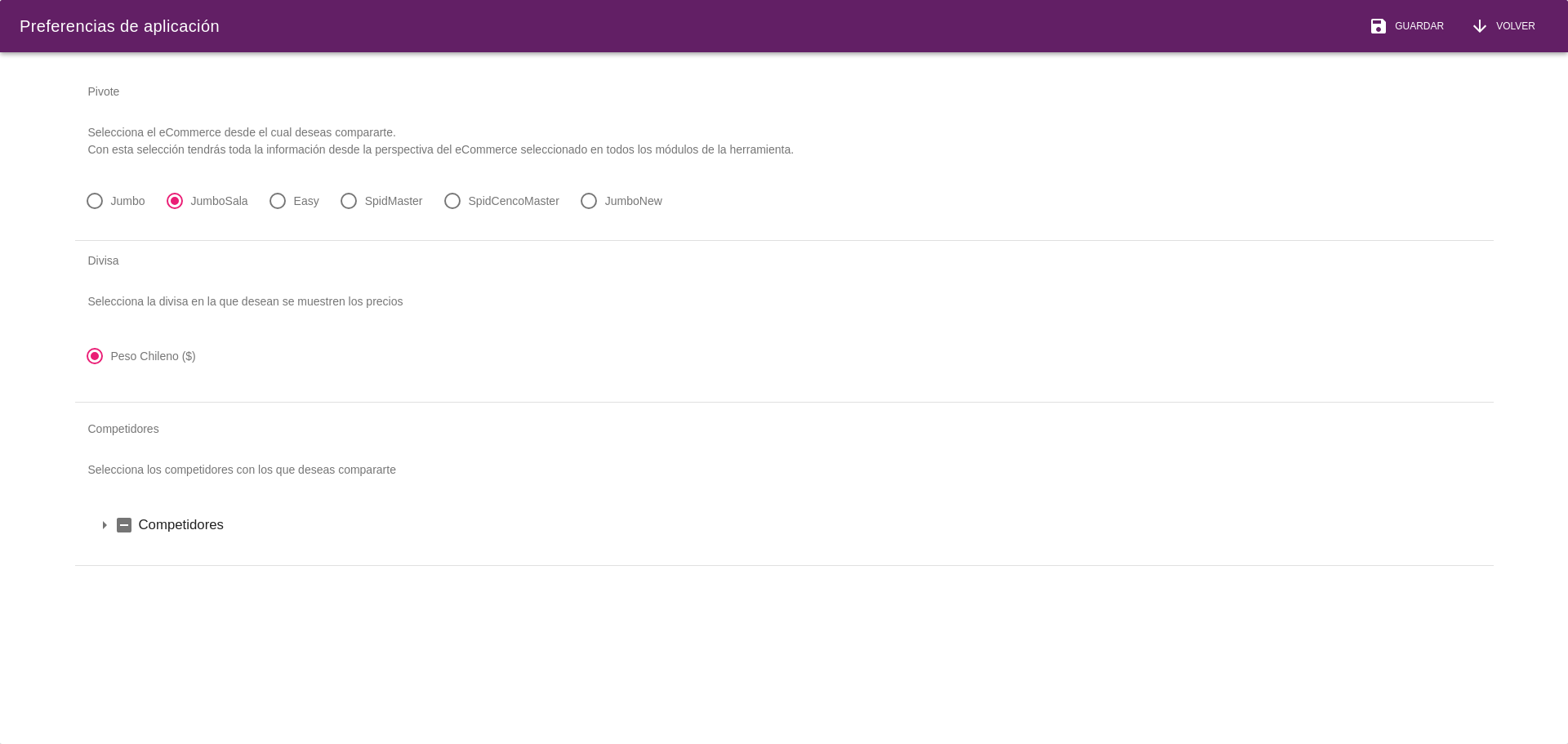
click at [99, 521] on icon "arrow_drop_down" at bounding box center [104, 524] width 20 height 20
click at [119, 551] on icon "arrow_drop_down" at bounding box center [125, 553] width 20 height 20
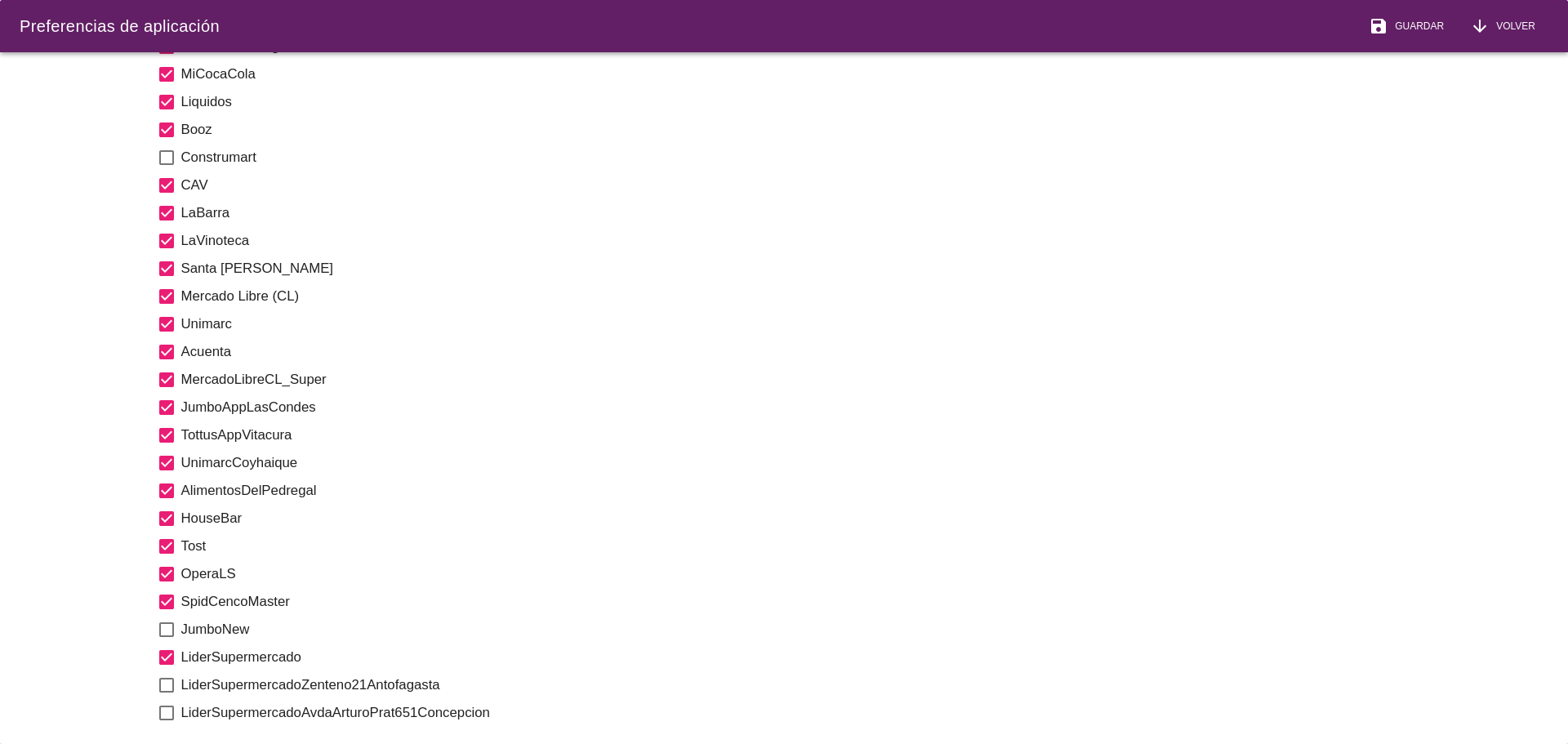
scroll to position [1061, 0]
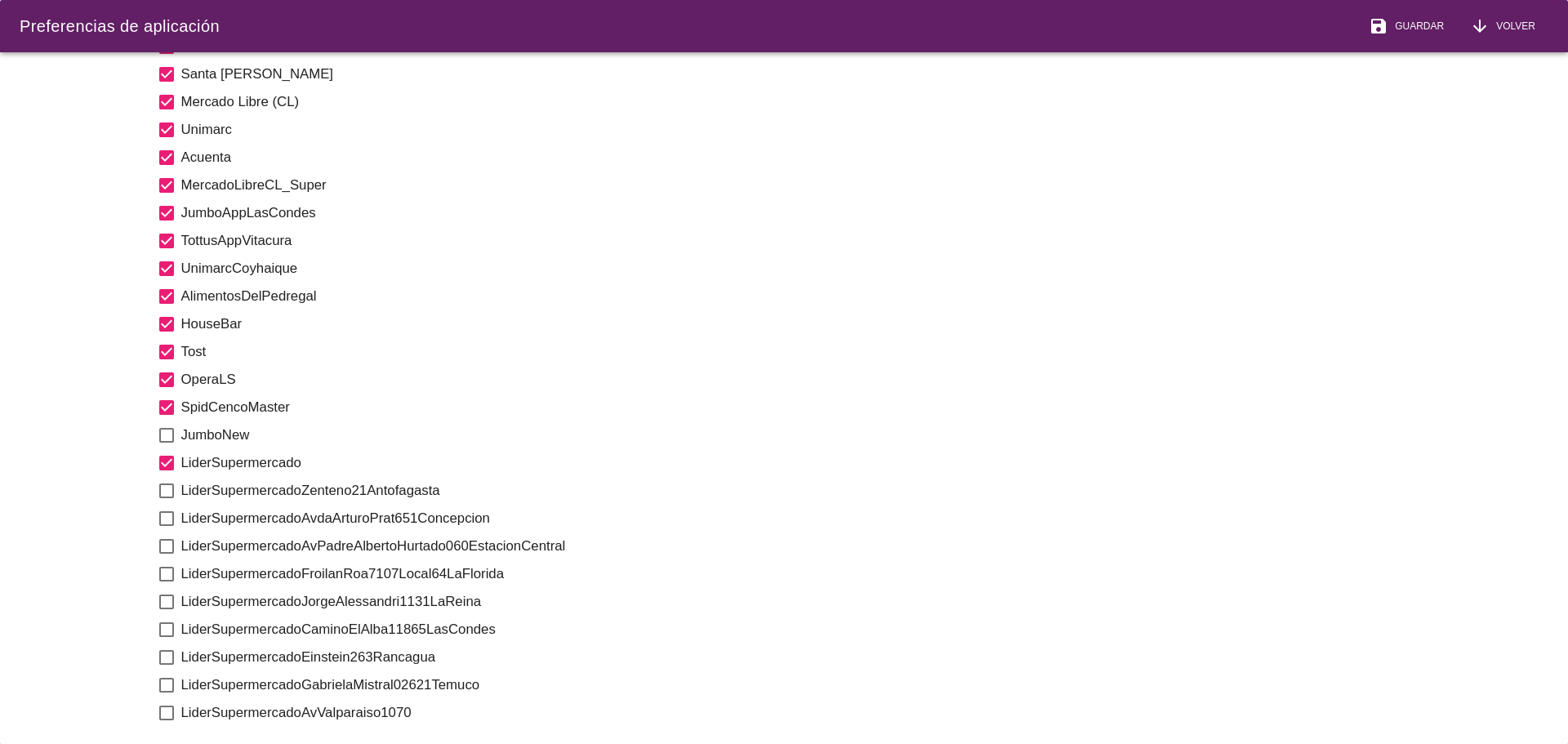
click at [164, 498] on icon "check_box_outline_blank" at bounding box center [166, 490] width 20 height 20
click at [161, 519] on icon "check_box_outline_blank" at bounding box center [166, 518] width 20 height 20
click at [173, 548] on icon "check_box_outline_blank" at bounding box center [166, 546] width 20 height 20
click at [174, 574] on icon "check_box_outline_blank" at bounding box center [166, 573] width 20 height 20
drag, startPoint x: 166, startPoint y: 603, endPoint x: 163, endPoint y: 616, distance: 13.3
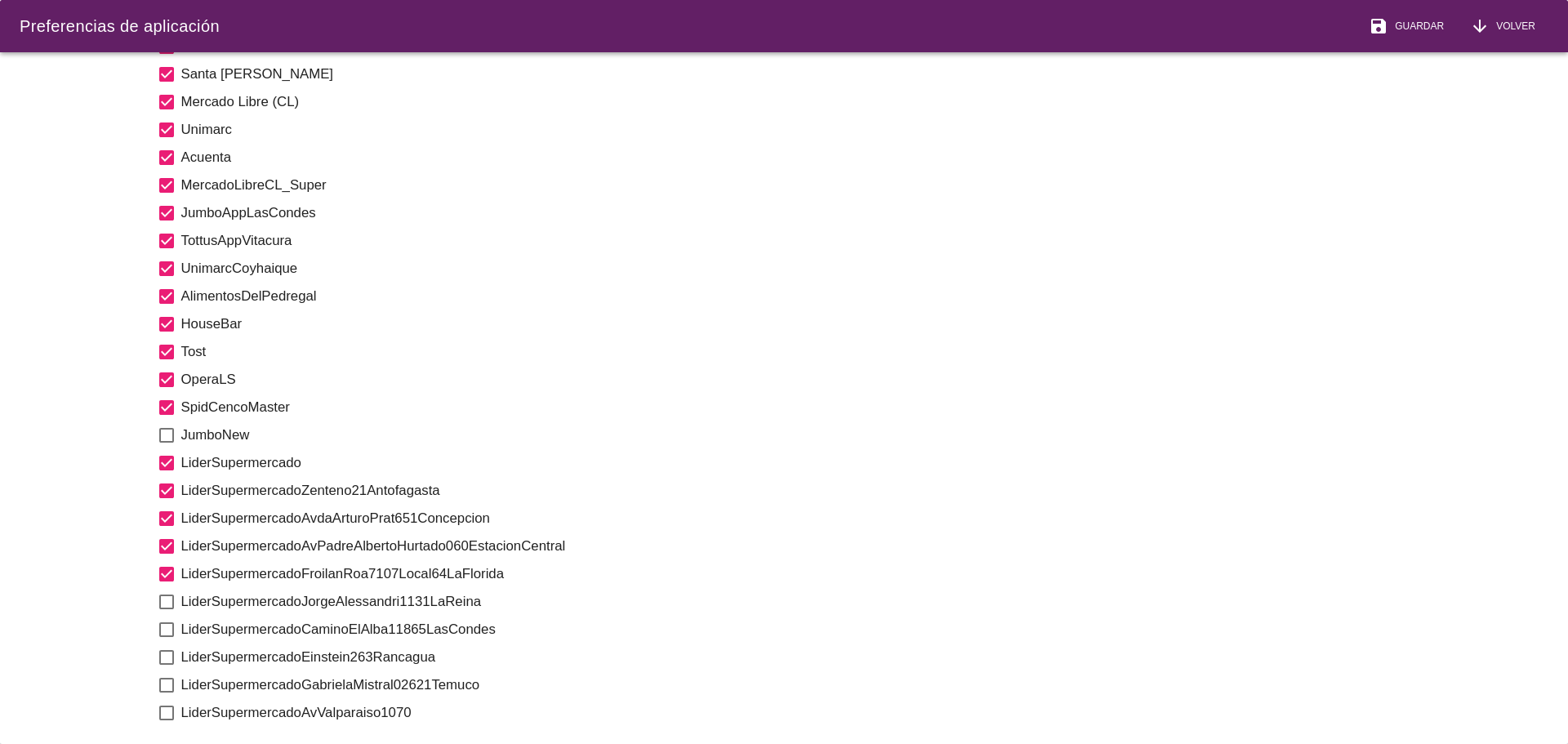
click at [165, 607] on icon "check_box_outline_blank" at bounding box center [166, 602] width 20 height 20
drag, startPoint x: 167, startPoint y: 635, endPoint x: 166, endPoint y: 653, distance: 18.0
click at [167, 636] on icon "check_box_outline_blank" at bounding box center [166, 629] width 20 height 20
click at [167, 655] on icon "check_box_outline_blank" at bounding box center [166, 656] width 20 height 20
click at [160, 684] on icon "check_box_outline_blank" at bounding box center [166, 685] width 20 height 20
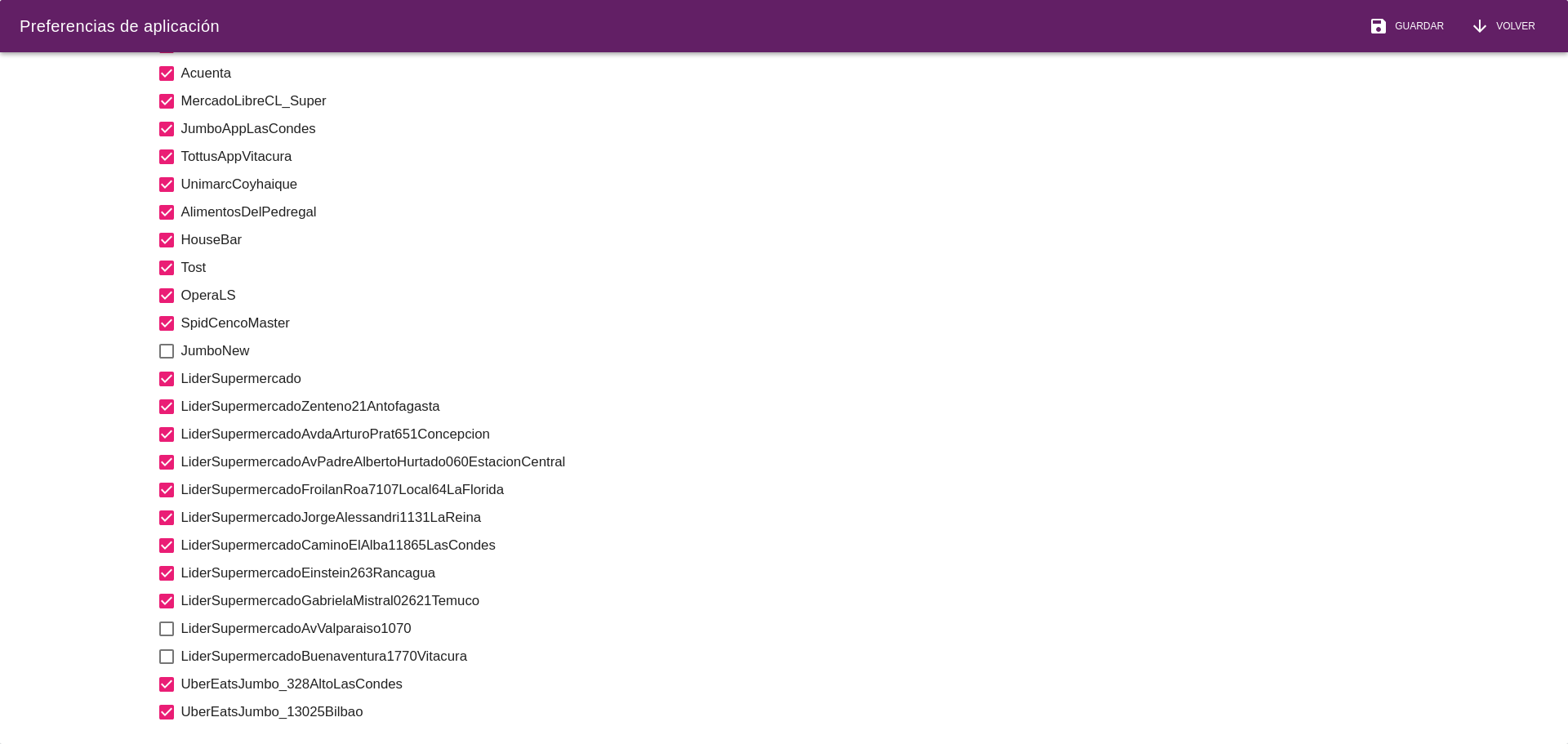
scroll to position [1225, 0]
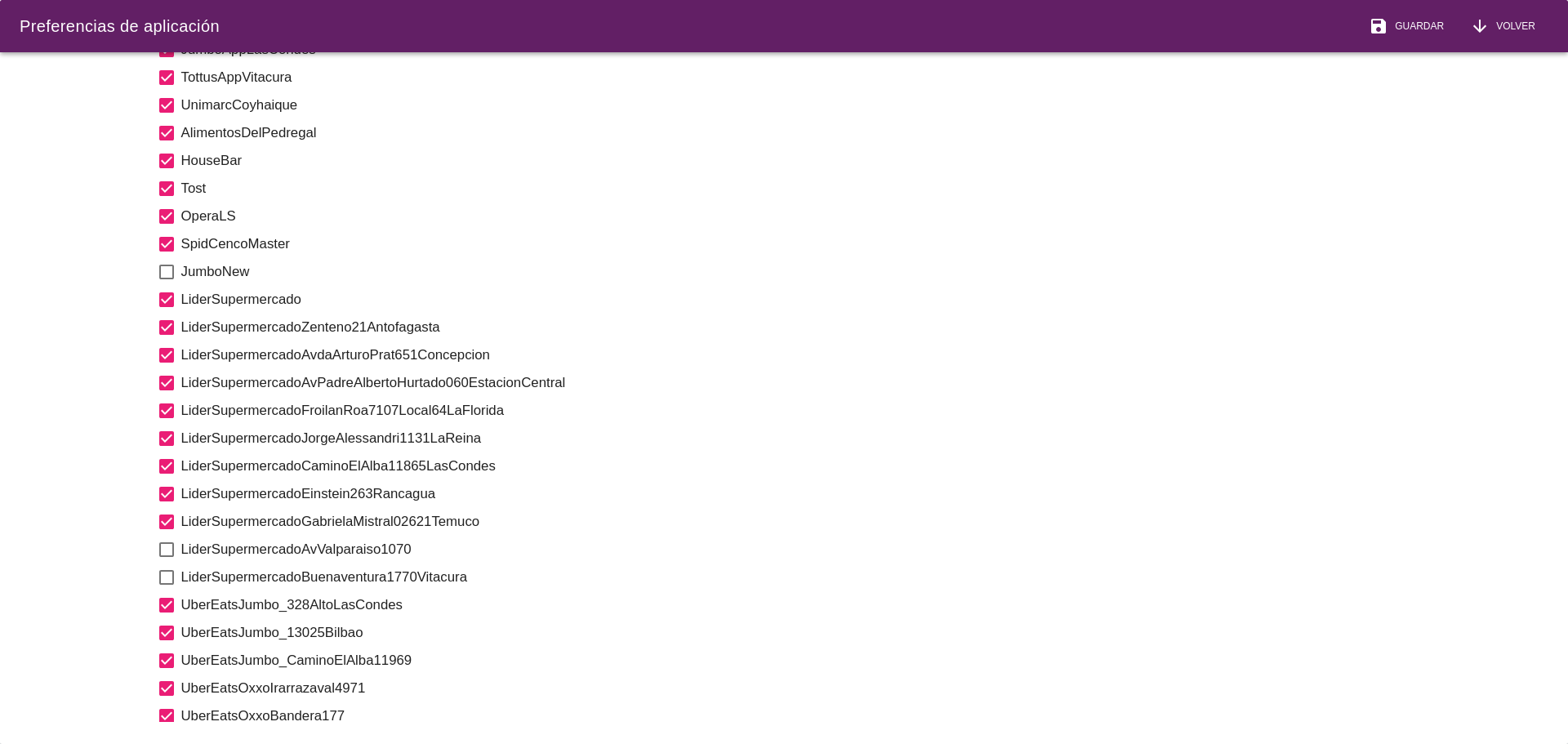
click at [164, 550] on icon "check_box_outline_blank" at bounding box center [166, 549] width 20 height 20
click at [166, 574] on icon "check_box_outline_blank" at bounding box center [166, 577] width 20 height 20
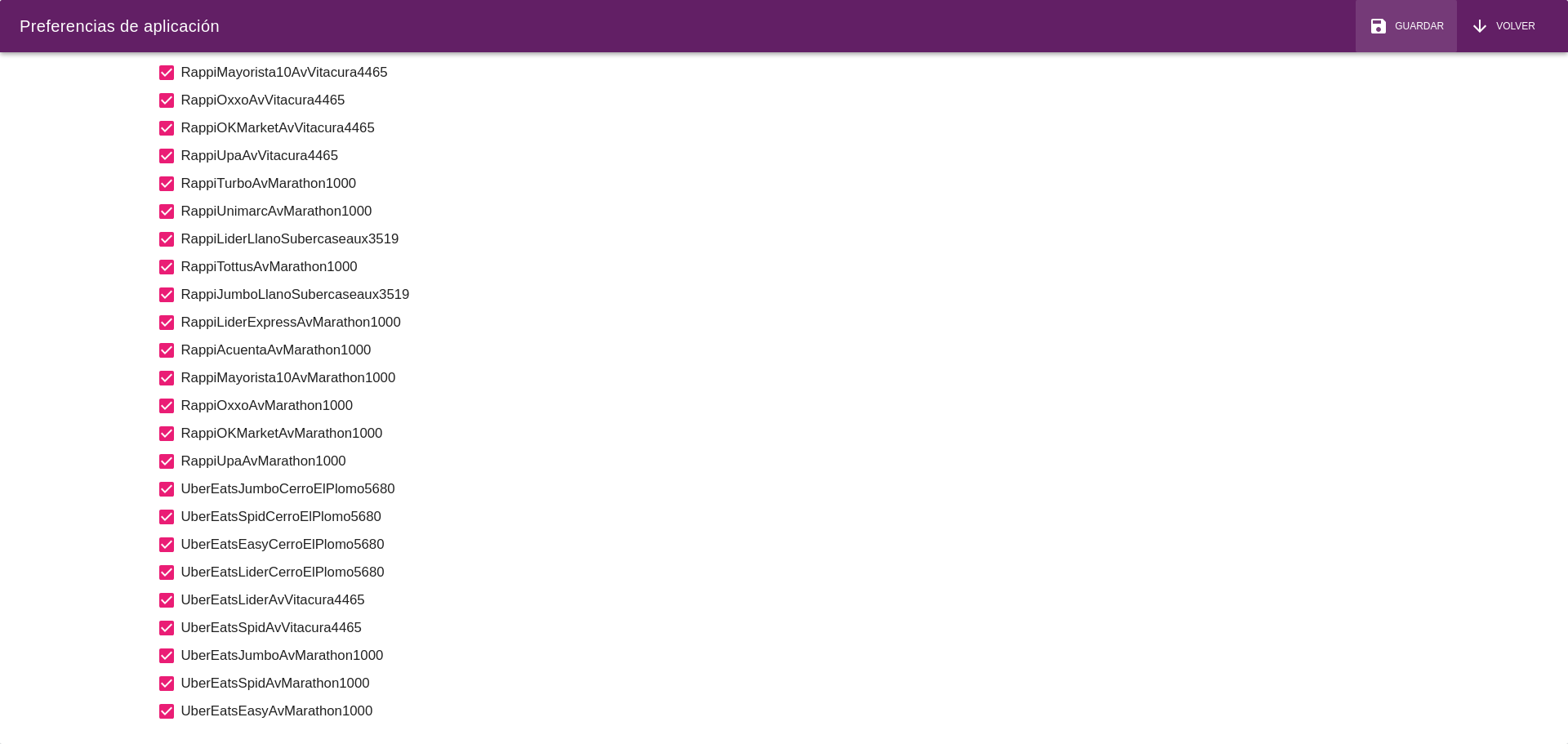
scroll to position [2857, 0]
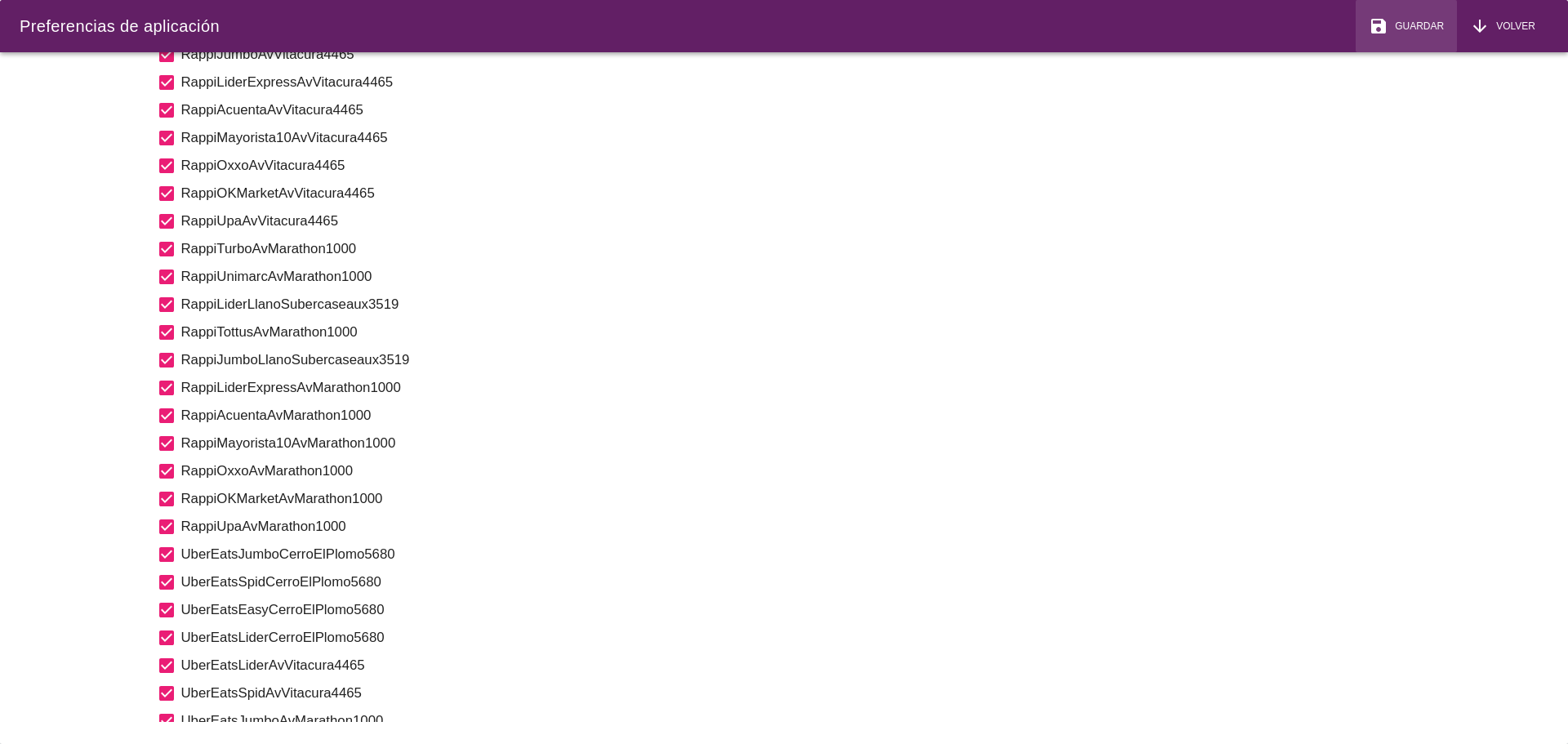
click at [1423, 27] on span "Guardar" at bounding box center [1416, 26] width 56 height 15
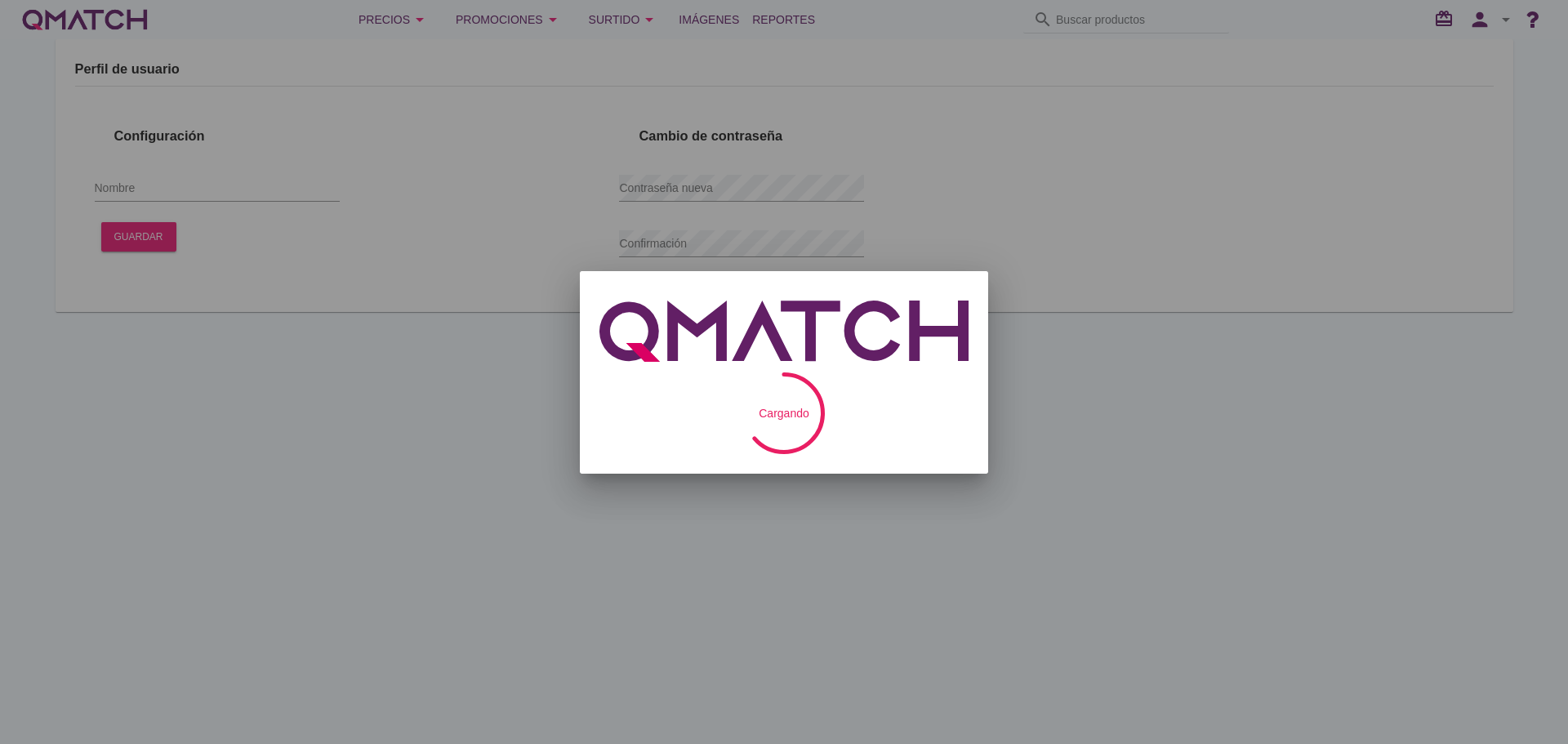
type input "Test Cencosud"
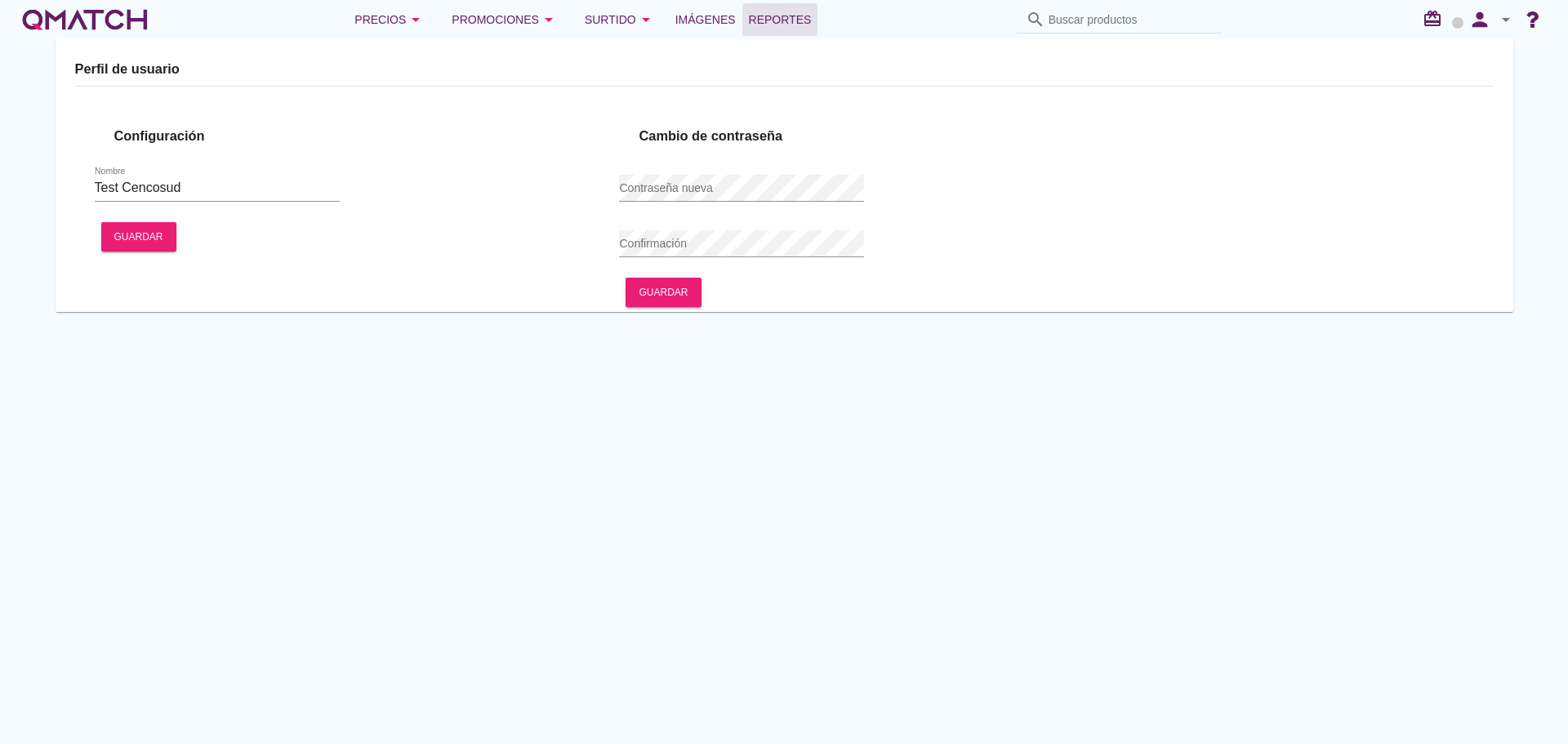
click at [769, 22] on span "Reportes" at bounding box center [780, 19] width 63 height 20
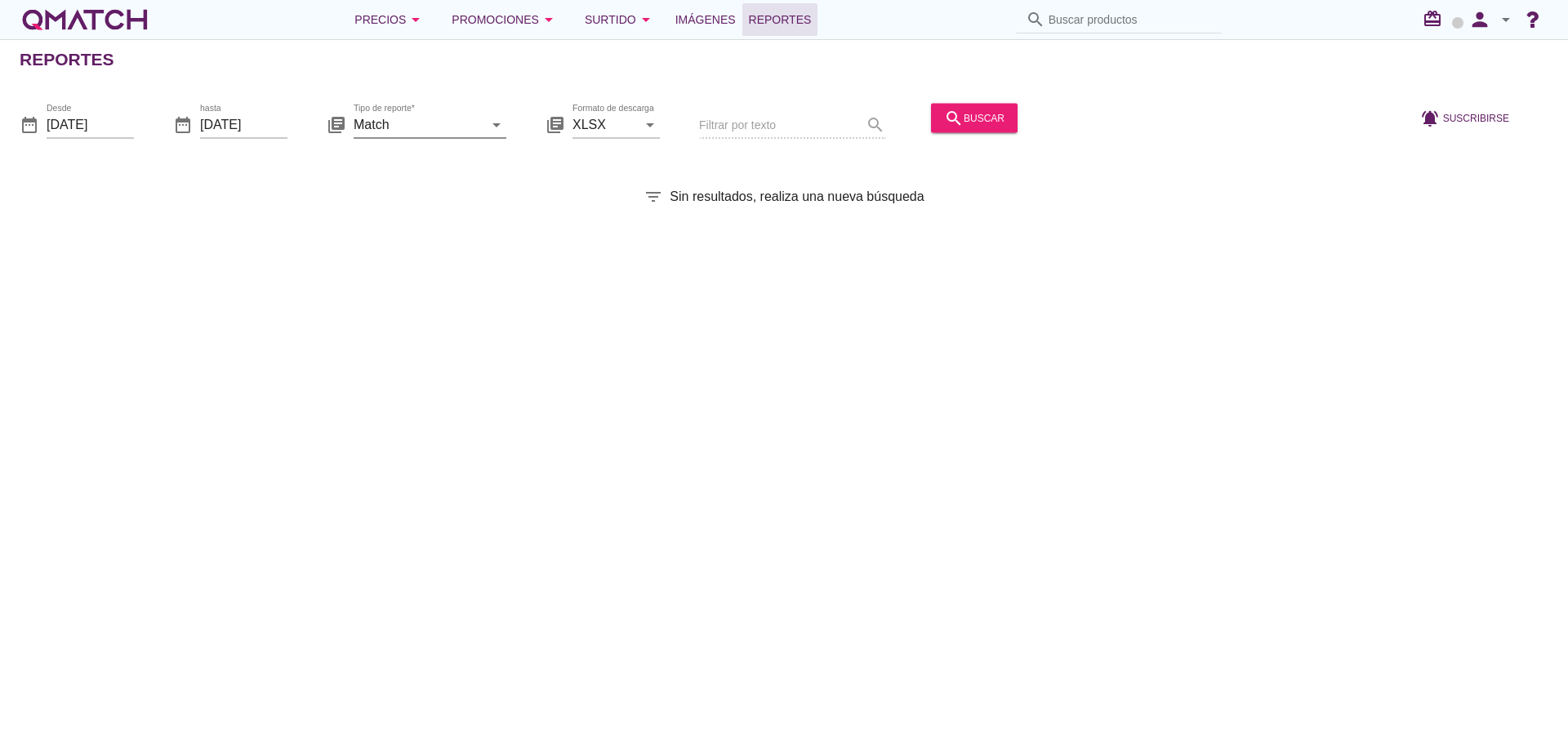
click at [372, 123] on input "Match" at bounding box center [419, 124] width 130 height 26
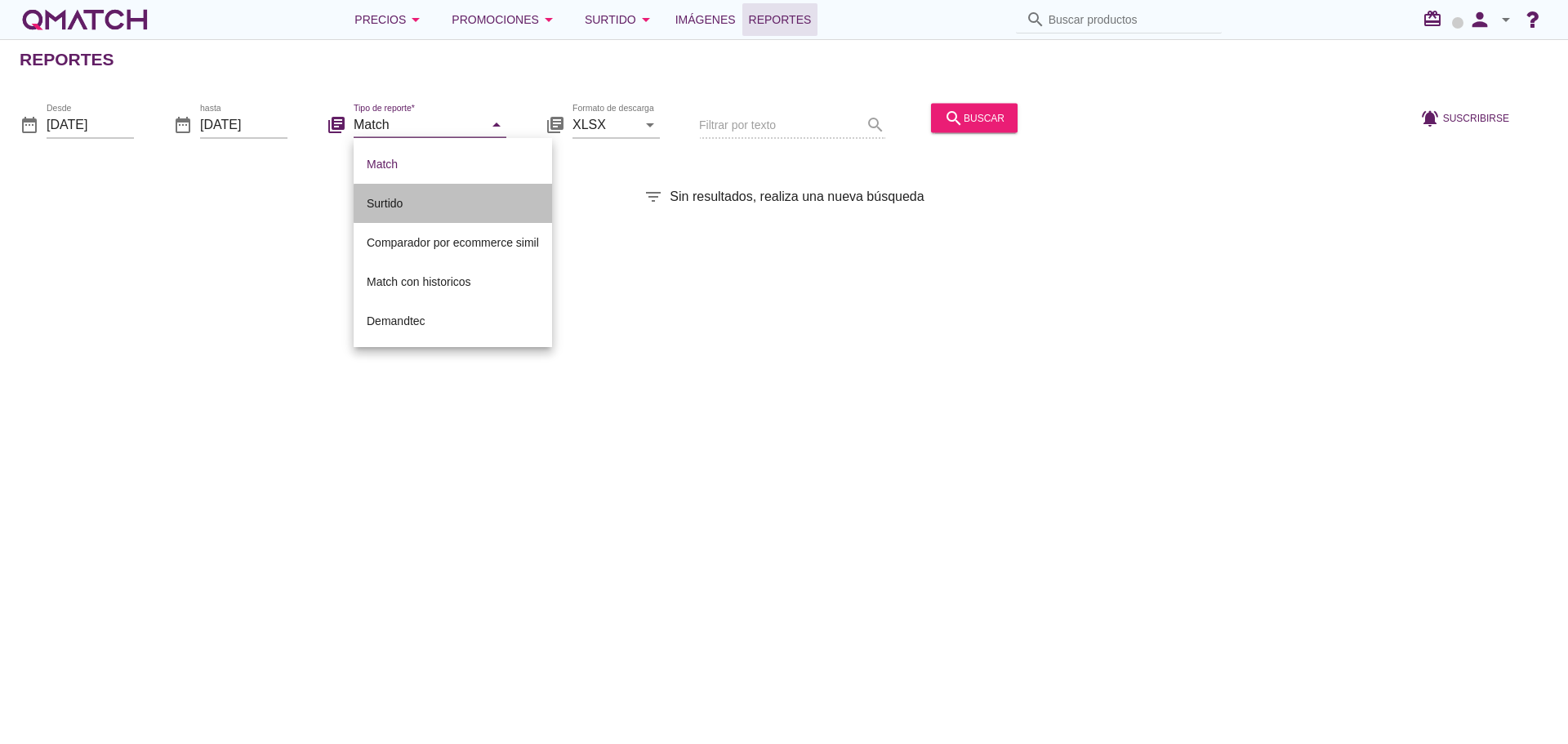
click at [425, 197] on div "Surtido" at bounding box center [453, 203] width 173 height 20
type input "Surtido"
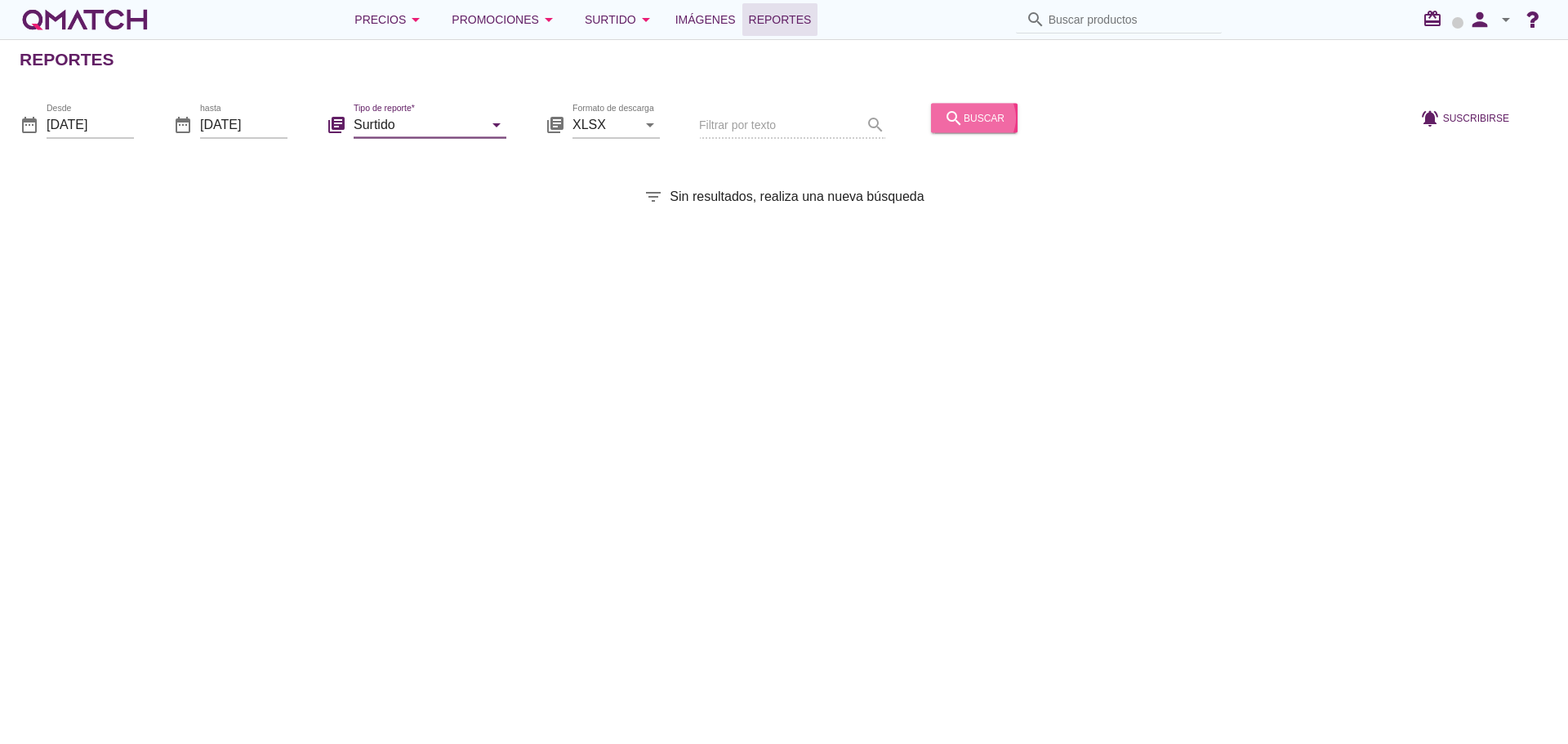
click at [943, 107] on button "search buscar" at bounding box center [975, 117] width 87 height 29
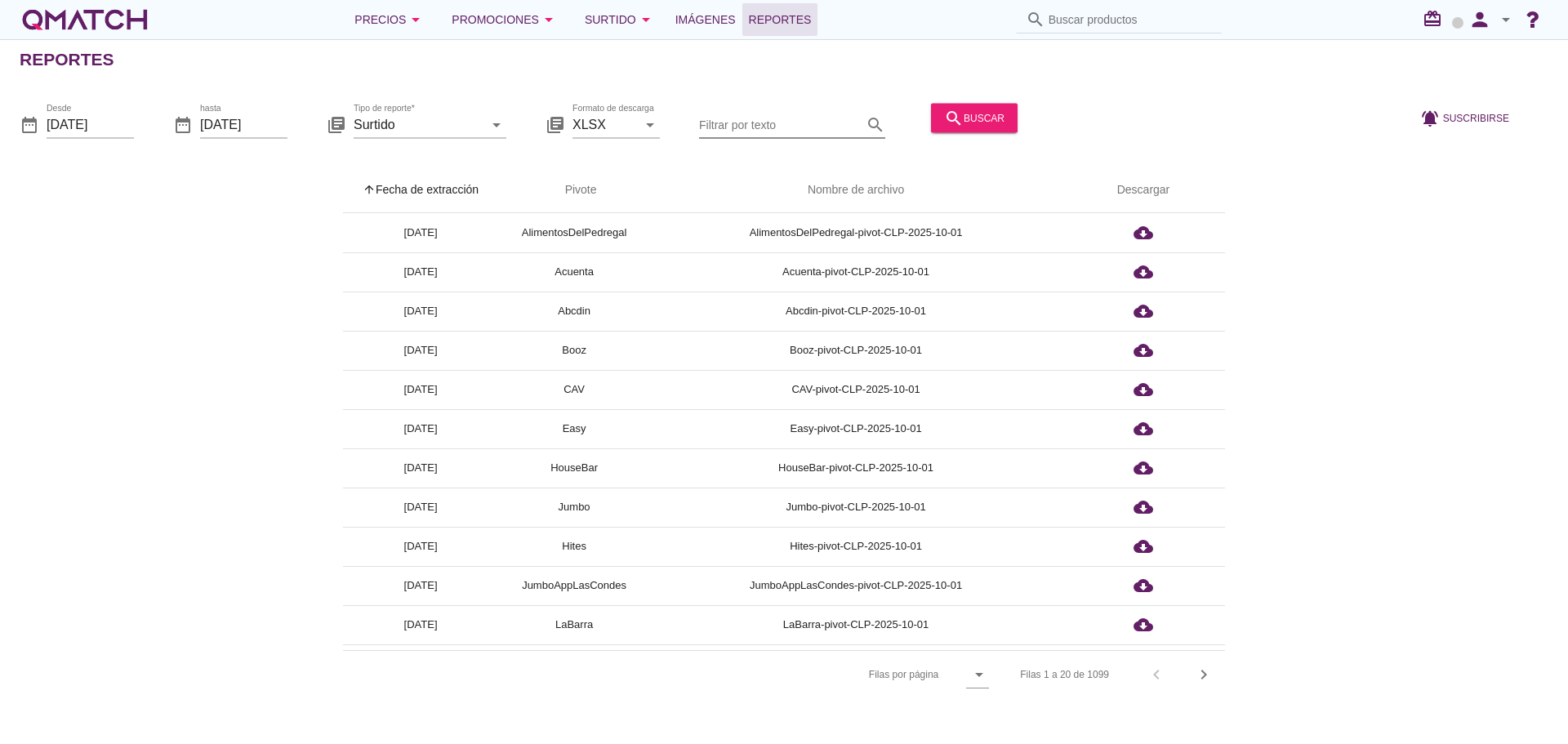
click at [787, 120] on input "Filtrar por texto" at bounding box center [780, 124] width 163 height 26
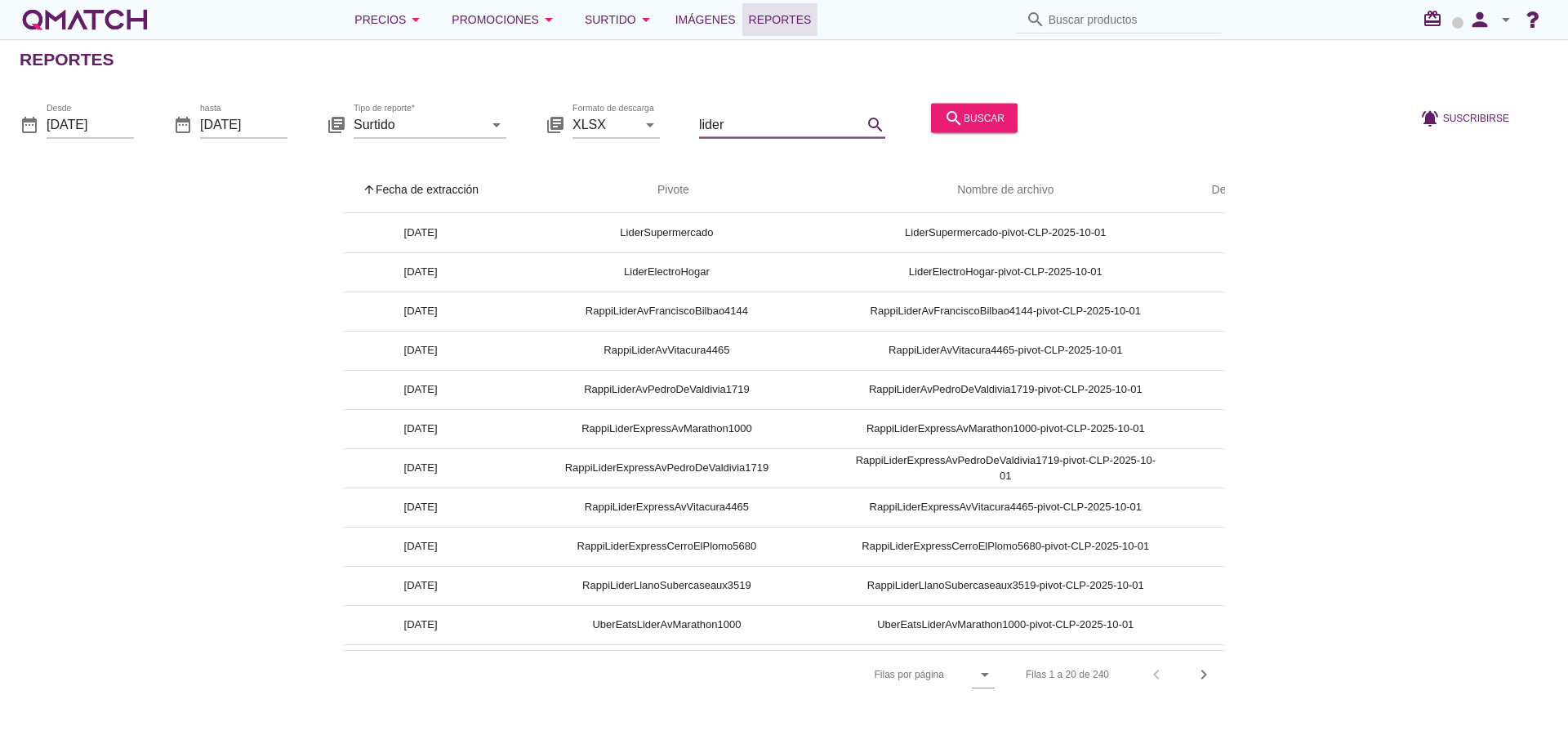
type input "lider"
click at [1201, 679] on icon "chevron_right" at bounding box center [1204, 674] width 20 height 20
